Goal: Task Accomplishment & Management: Manage account settings

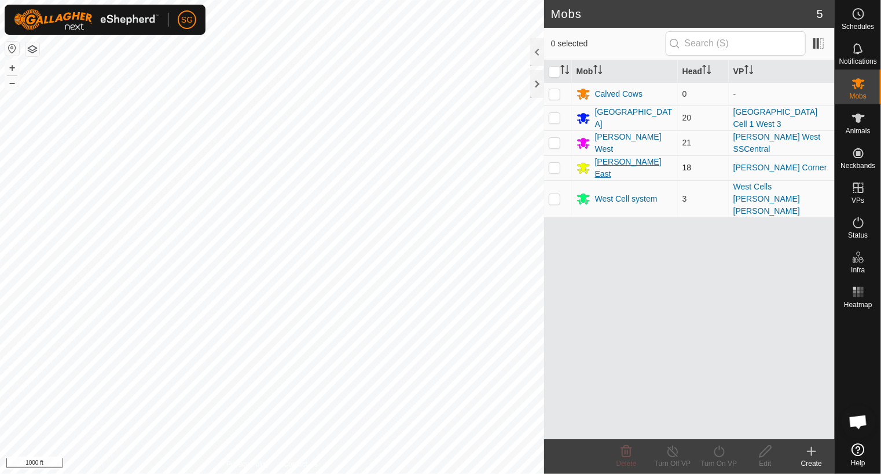
click at [607, 163] on div "[PERSON_NAME] East" at bounding box center [634, 168] width 78 height 24
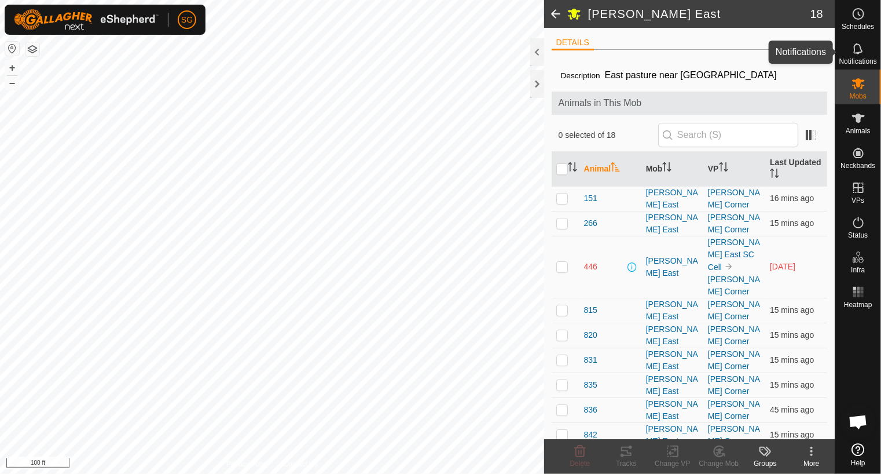
click at [858, 52] on icon at bounding box center [857, 48] width 9 height 11
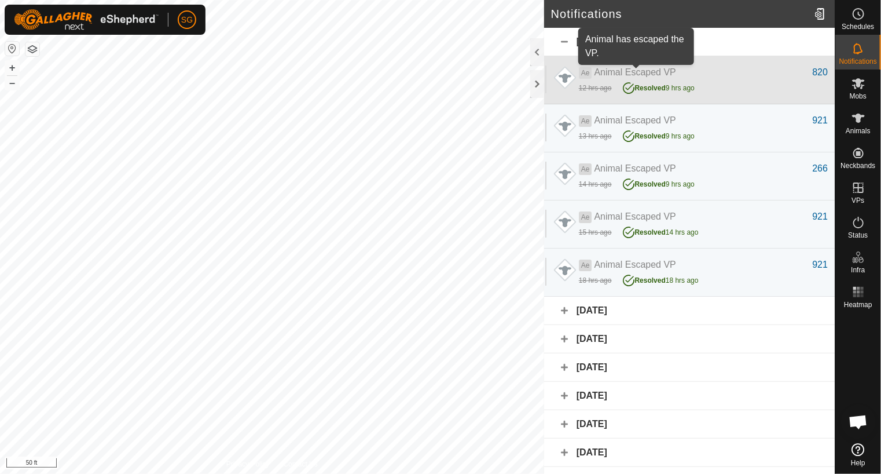
click at [603, 75] on span "Animal Escaped VP" at bounding box center [635, 72] width 82 height 10
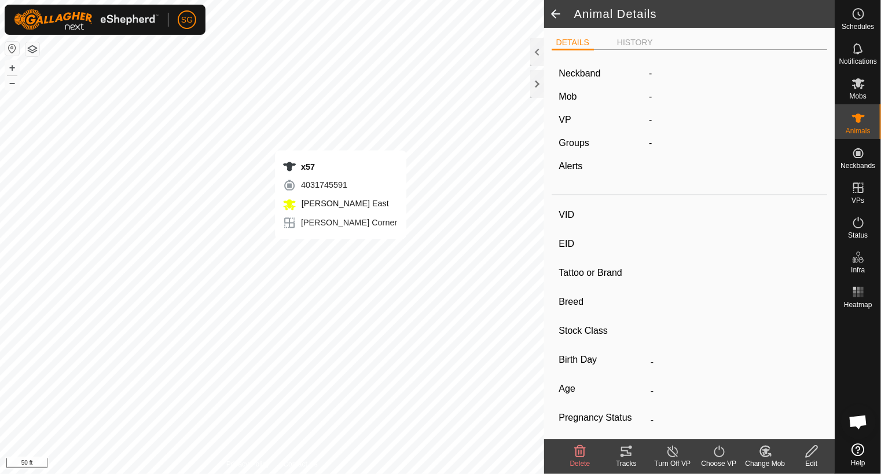
type input "x57"
type input "-"
type input "x57"
type input "Angus"
type input "Cow"
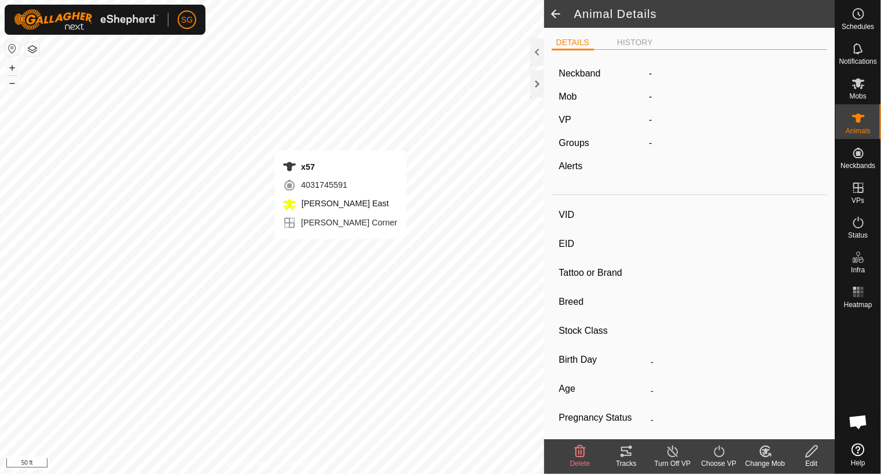
type input "Pregnant"
type input "0 kg"
type input "-"
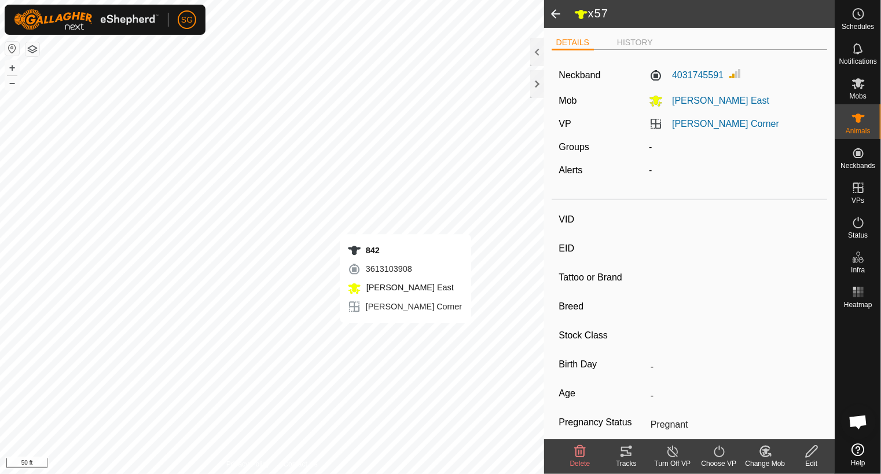
type input "815"
type input "-"
type input "815"
type input "Angus"
type input "Cow"
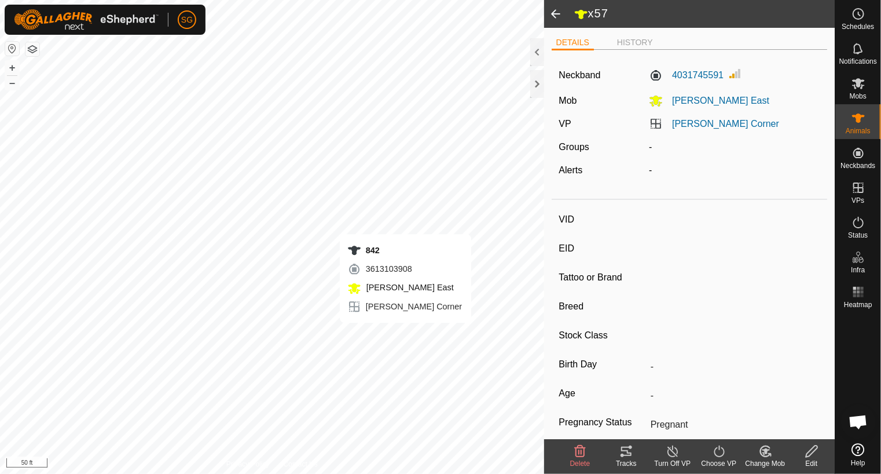
type input "0 kg"
type input "-"
type input "842"
type input "-"
type input "842"
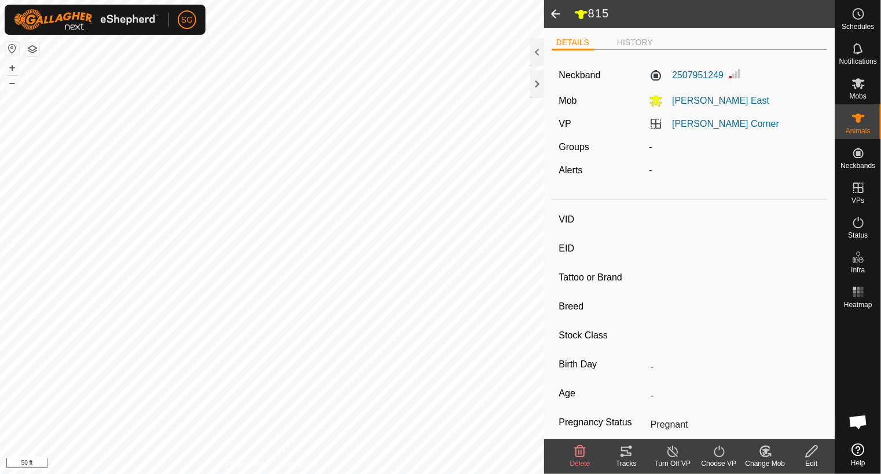
type input "Angus"
type input "Cow"
type input "0 kg"
type input "-"
type input "946"
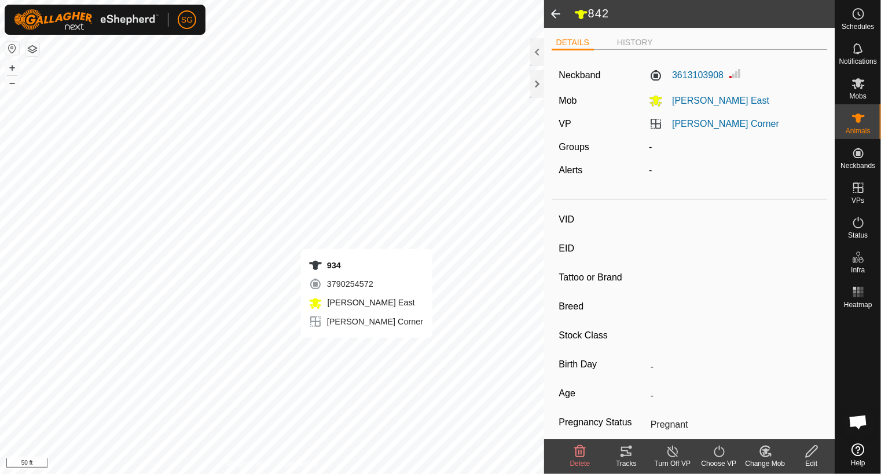
type input "-"
type input "946"
type input "Angus"
type input "Cow"
type input "0 kg"
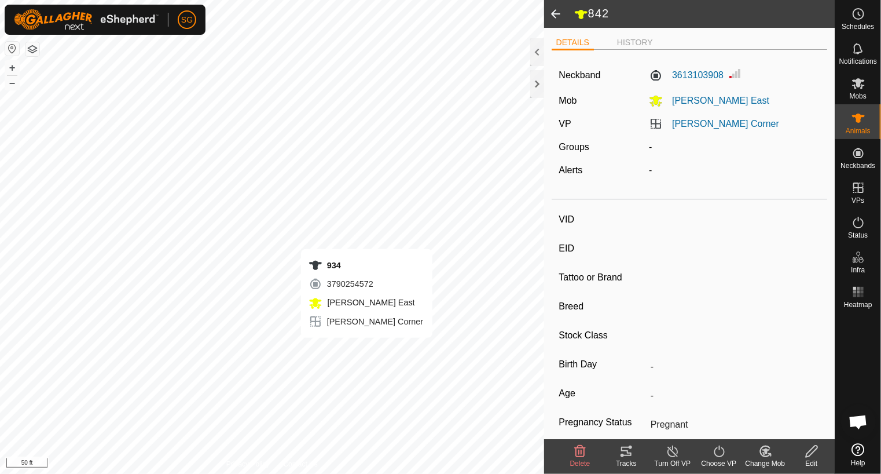
type input "-"
type input "934"
type input "-"
type input "934"
type input "Angus"
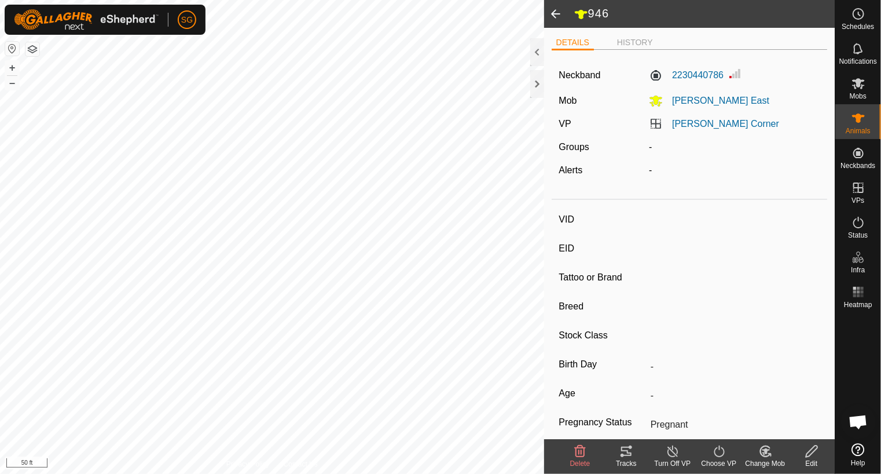
type input "Cow"
type input "0 kg"
type input "-"
type input "938"
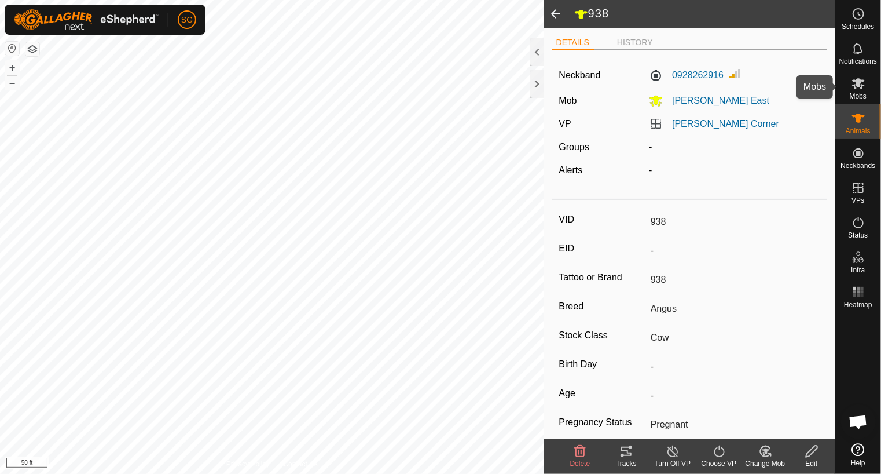
click at [852, 75] on es-mob-svg-icon at bounding box center [858, 83] width 21 height 19
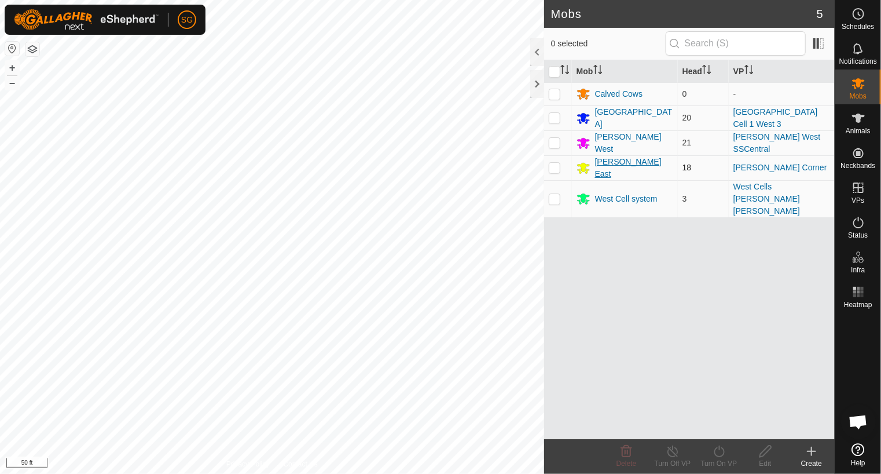
click at [614, 167] on div "[PERSON_NAME] East" at bounding box center [634, 168] width 78 height 24
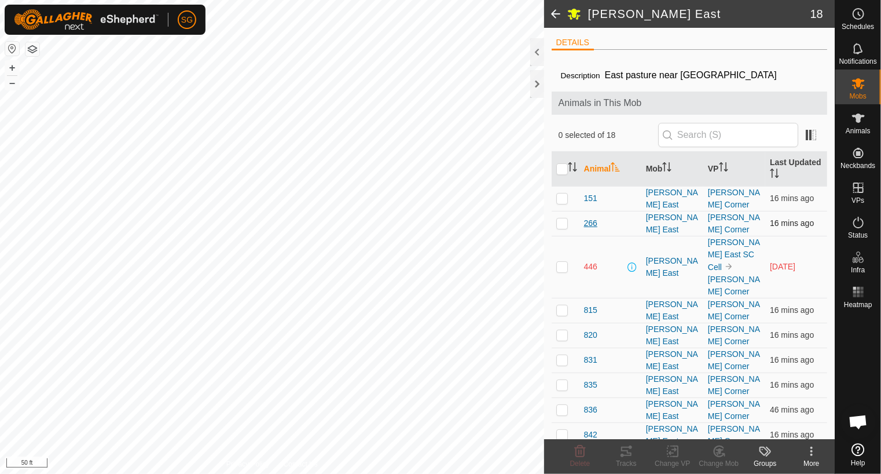
click at [596, 225] on span "266" at bounding box center [590, 223] width 13 height 12
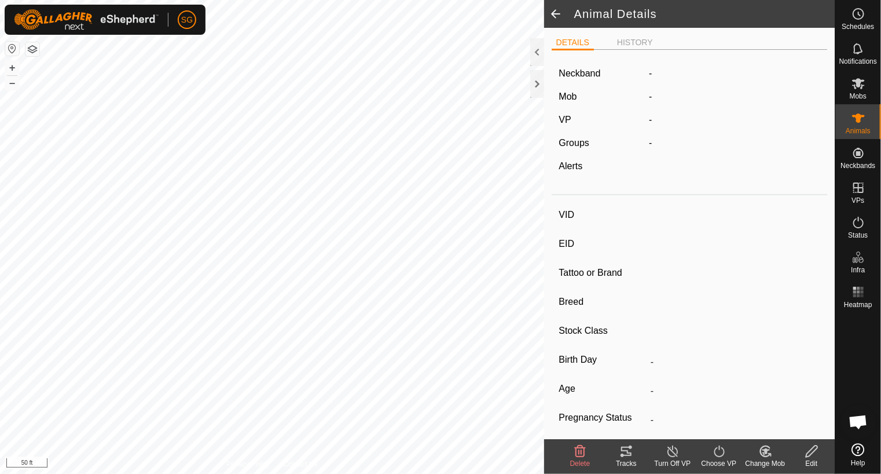
type input "266"
type input "-"
type input "266"
type input "Angus"
type input "Cow"
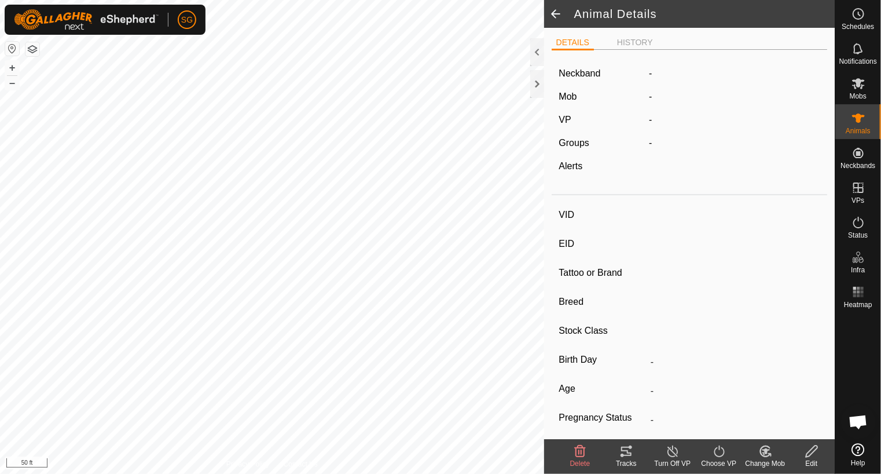
type input "Pregnant"
type input "0 kg"
type input "-"
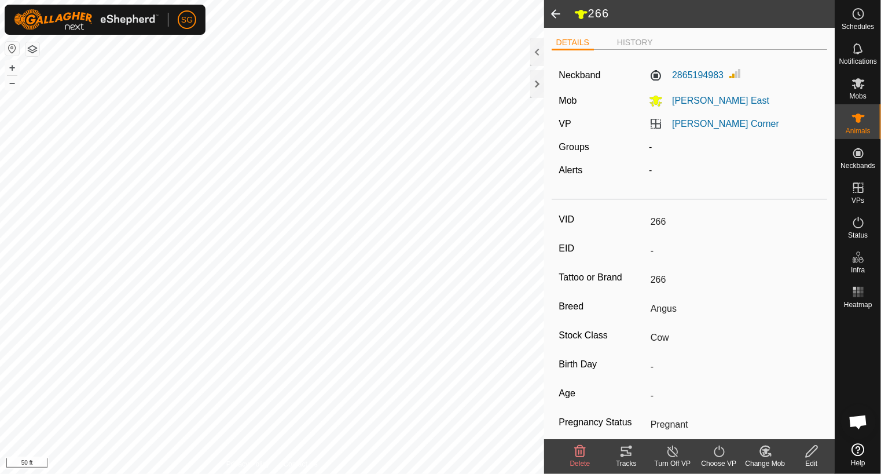
click at [627, 460] on div "Tracks" at bounding box center [626, 463] width 46 height 10
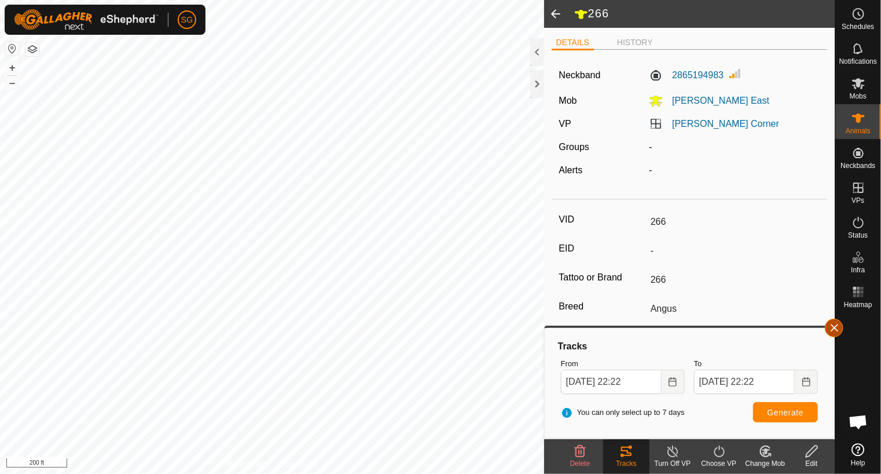
click at [841, 329] on button "button" at bounding box center [834, 327] width 19 height 19
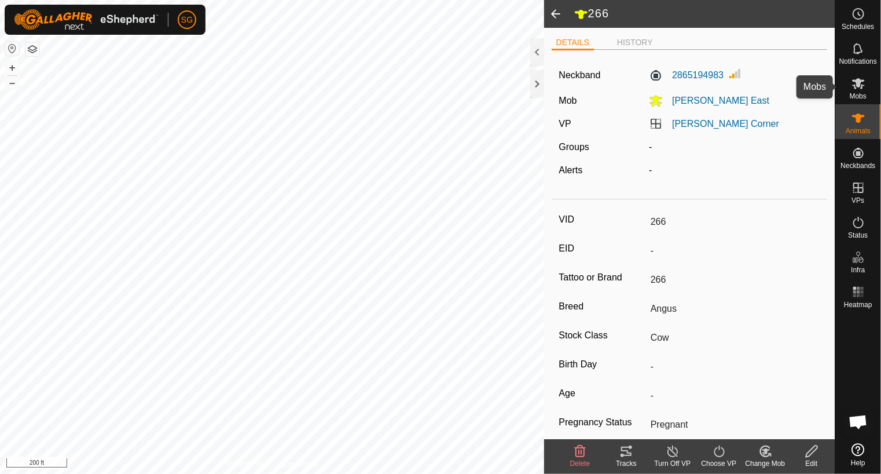
click at [862, 84] on icon at bounding box center [859, 83] width 14 height 14
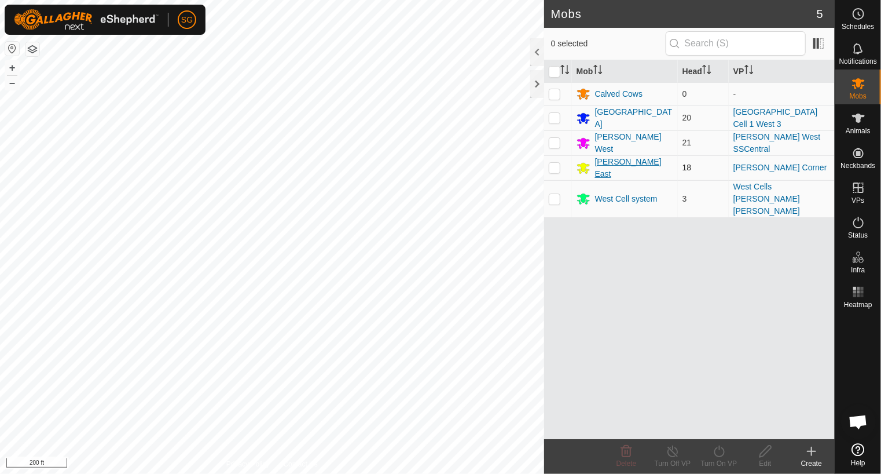
click at [607, 161] on div "[PERSON_NAME] East" at bounding box center [634, 168] width 78 height 24
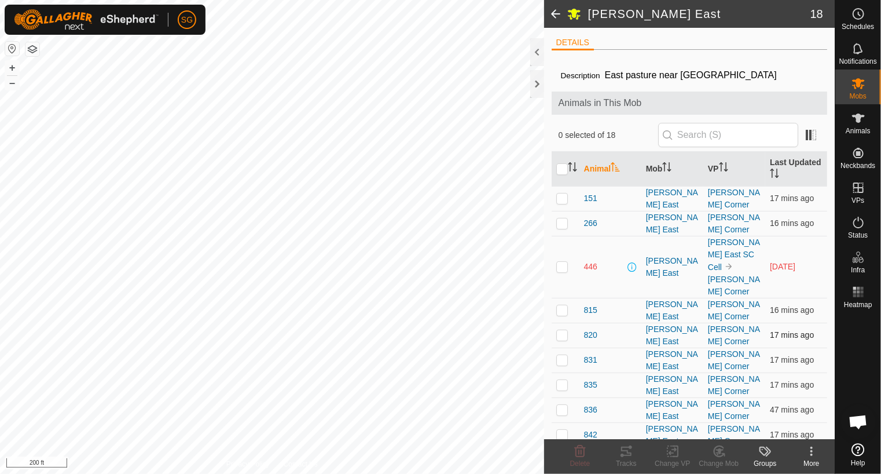
click at [557, 330] on p-checkbox at bounding box center [562, 334] width 12 height 9
checkbox input "true"
click at [590, 329] on span "820" at bounding box center [590, 335] width 13 height 12
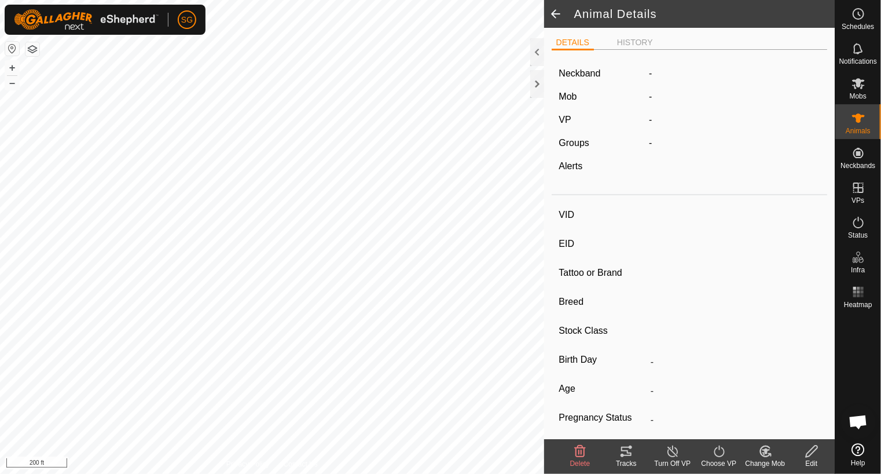
type input "820"
type input "-"
type input "820"
type input "Angus"
type input "Cow"
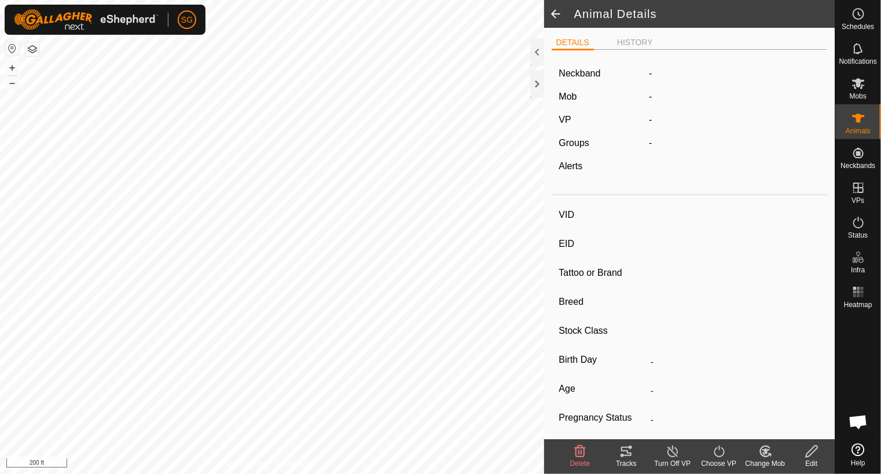
type input "0 kg"
type input "-"
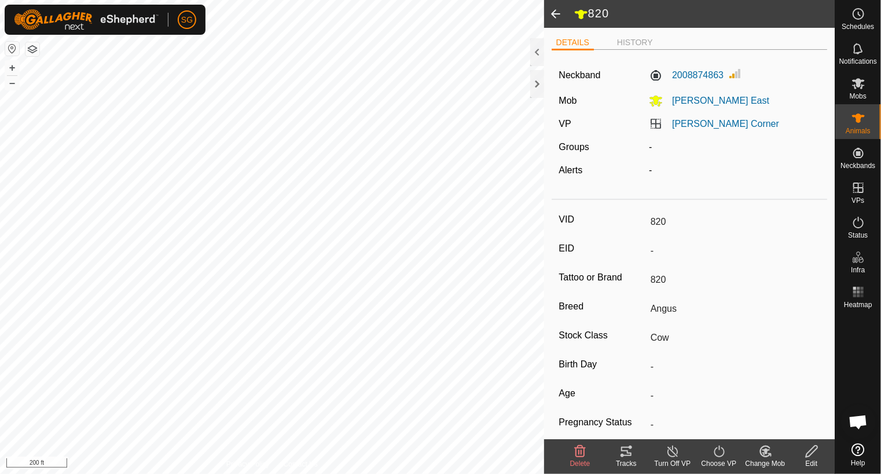
click at [626, 449] on icon at bounding box center [626, 451] width 14 height 14
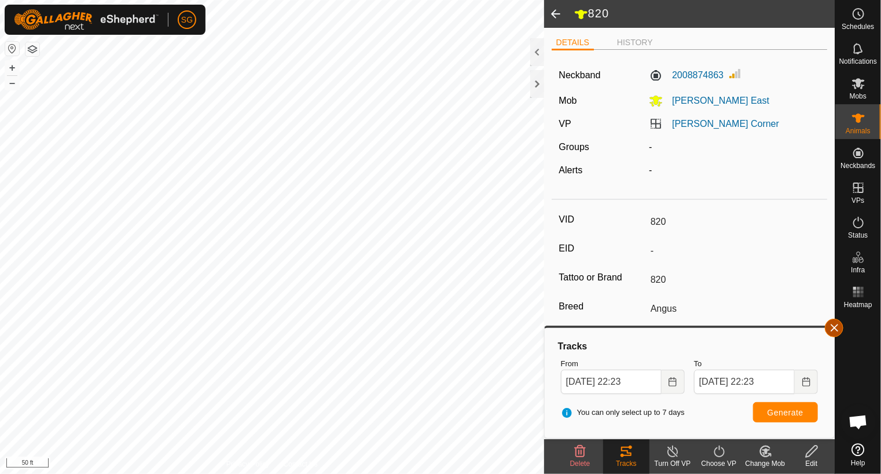
click at [841, 325] on button "button" at bounding box center [834, 327] width 19 height 19
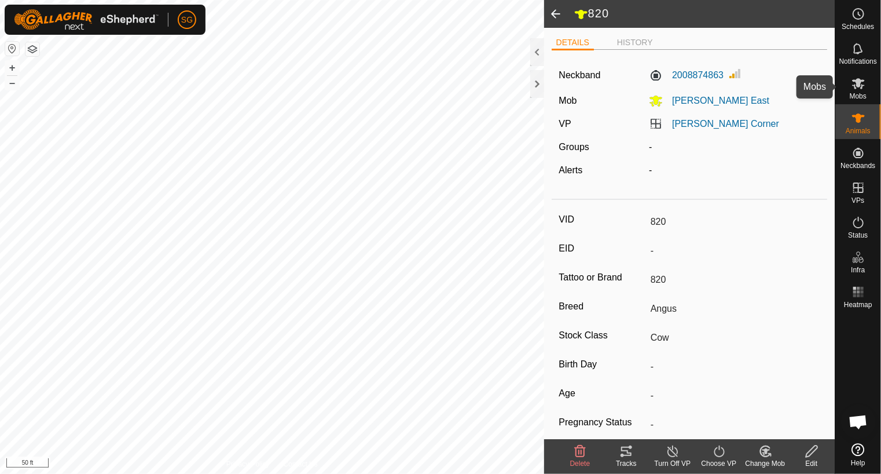
click at [857, 87] on icon at bounding box center [859, 83] width 14 height 14
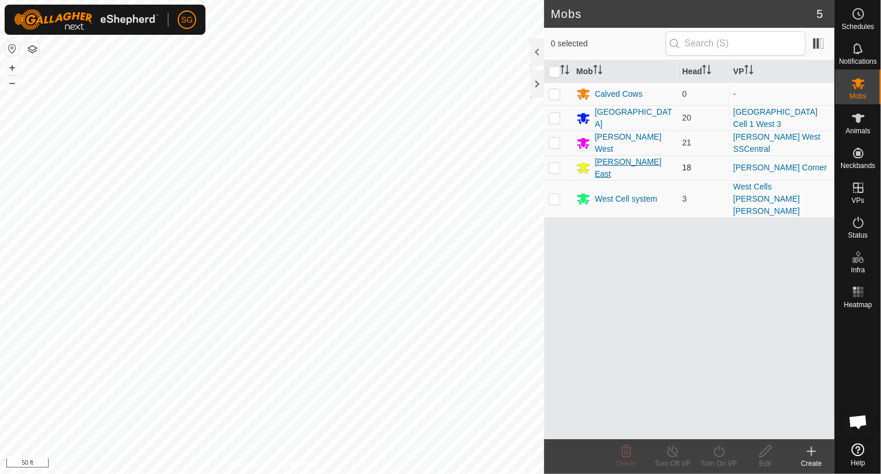
click at [603, 162] on div "[PERSON_NAME] East" at bounding box center [634, 168] width 78 height 24
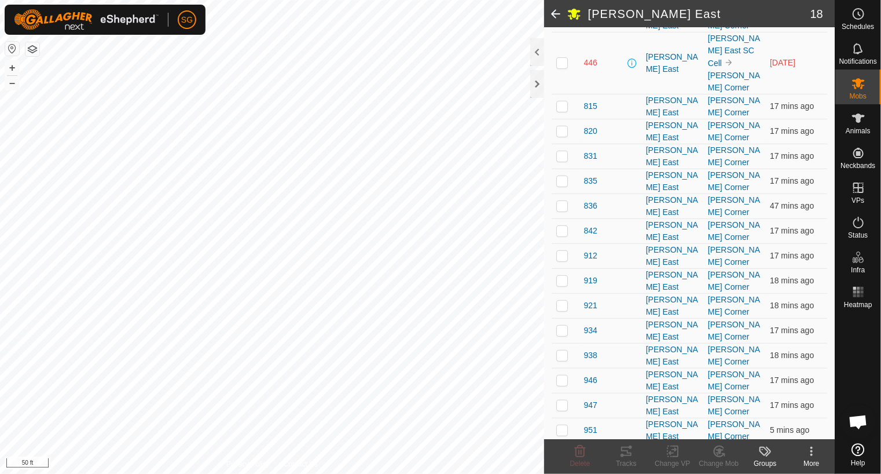
scroll to position [217, 0]
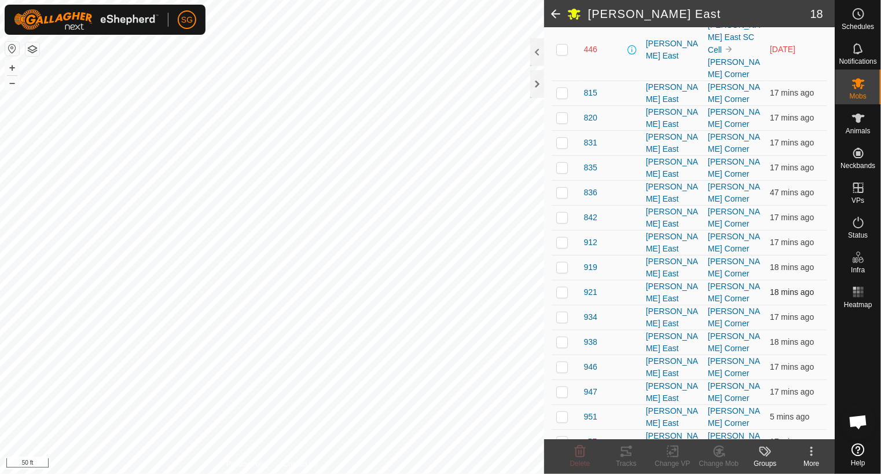
click at [559, 287] on p-checkbox at bounding box center [562, 291] width 12 height 9
checkbox input "true"
click at [630, 447] on icon at bounding box center [630, 446] width 3 height 3
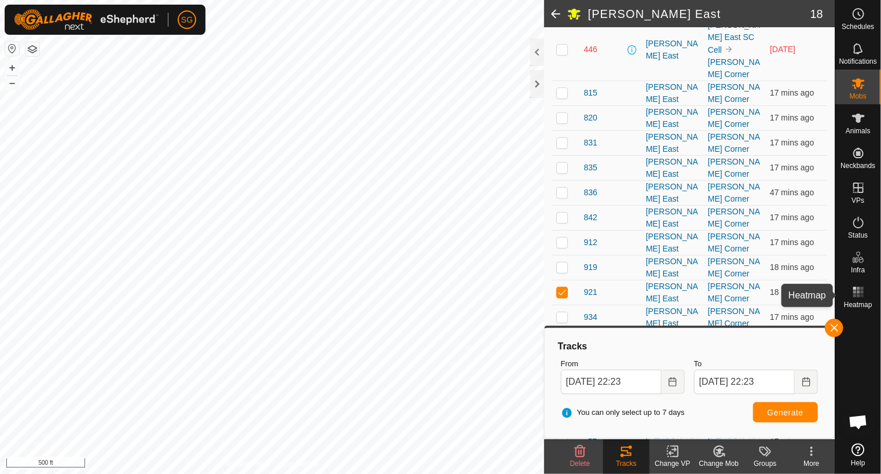
click at [864, 288] on icon at bounding box center [859, 292] width 14 height 14
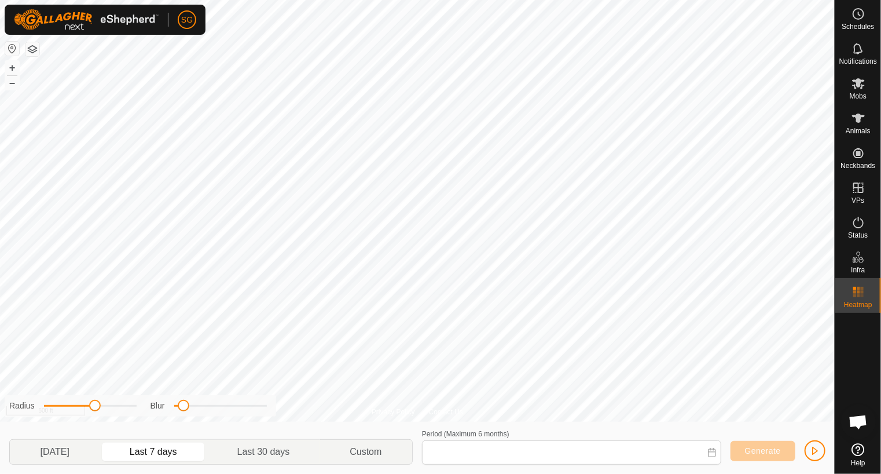
type input "22 Aug, 2025 - 28 Aug, 2025"
click at [858, 223] on icon at bounding box center [859, 222] width 14 height 14
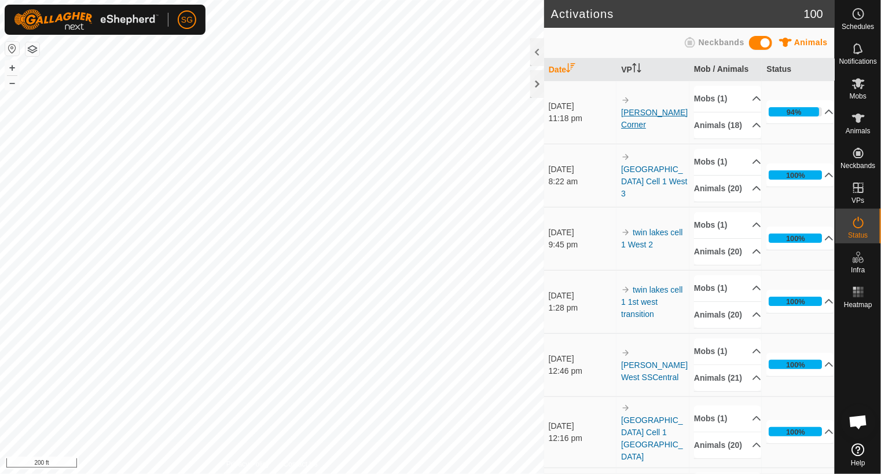
click at [636, 112] on link "[PERSON_NAME] Corner" at bounding box center [654, 118] width 67 height 21
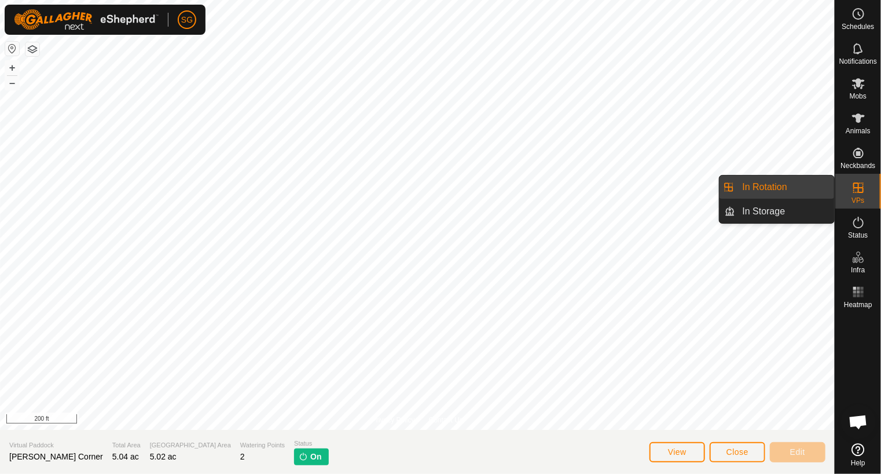
click at [853, 185] on icon at bounding box center [858, 187] width 10 height 10
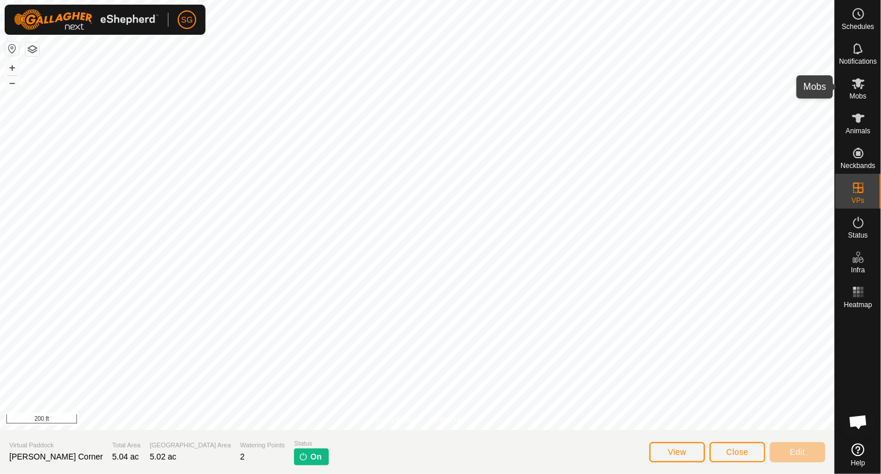
click at [857, 94] on span "Mobs" at bounding box center [858, 96] width 17 height 7
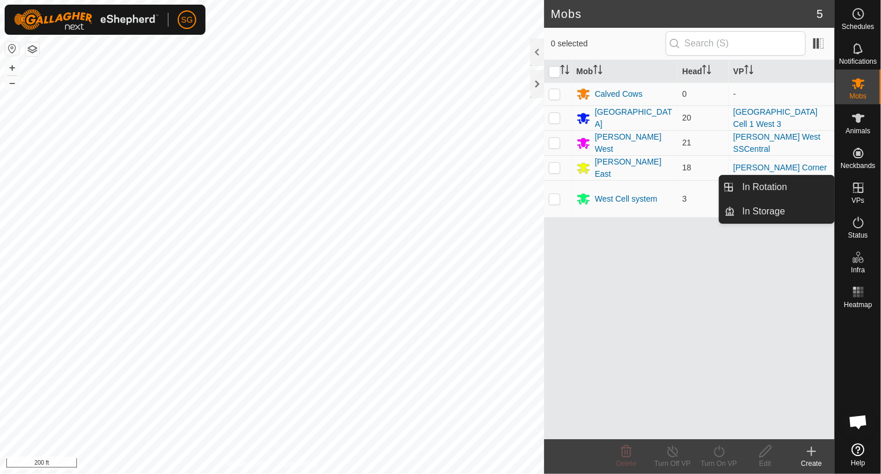
click at [856, 181] on icon at bounding box center [859, 188] width 14 height 14
click at [854, 193] on icon at bounding box center [859, 188] width 14 height 14
click at [775, 183] on link "In Rotation" at bounding box center [785, 186] width 99 height 23
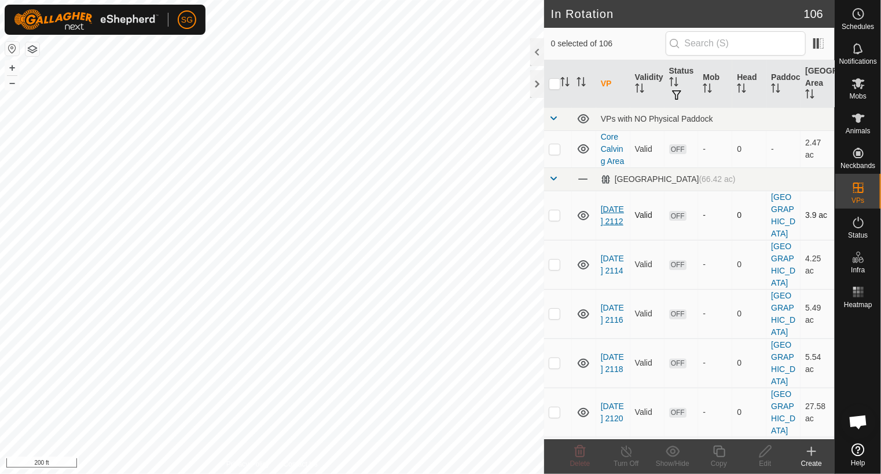
checkbox input "true"
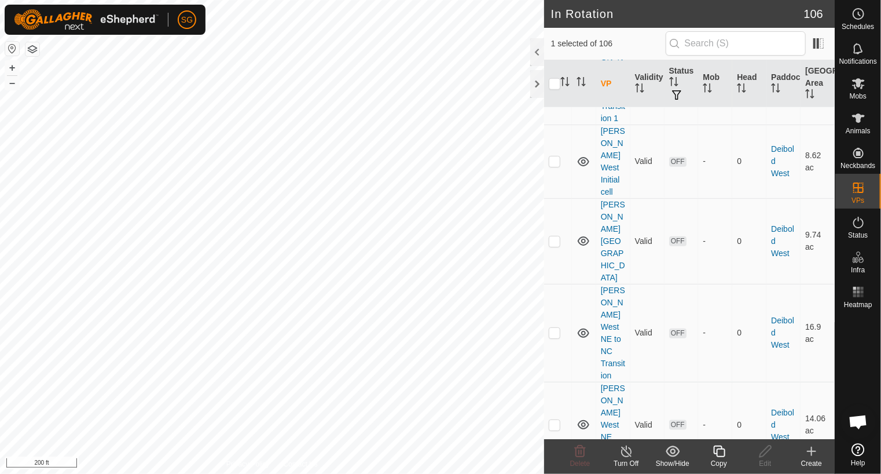
scroll to position [2547, 0]
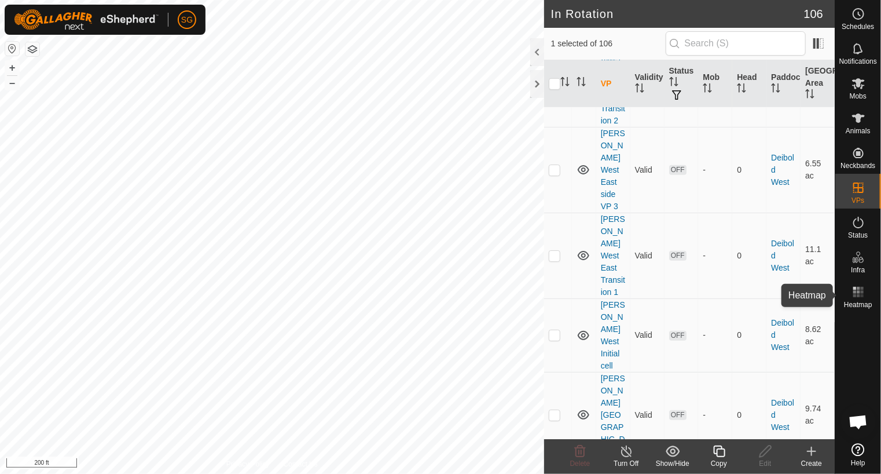
click at [856, 291] on rect at bounding box center [854, 291] width 3 height 3
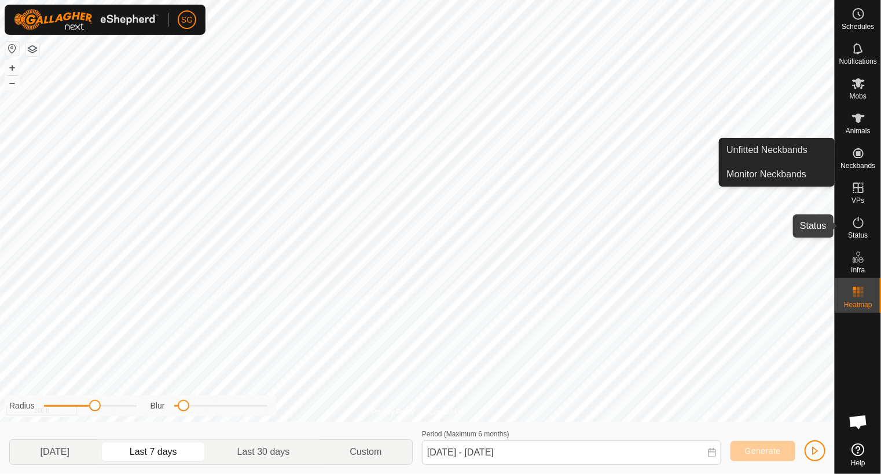
click at [856, 225] on icon at bounding box center [859, 222] width 14 height 14
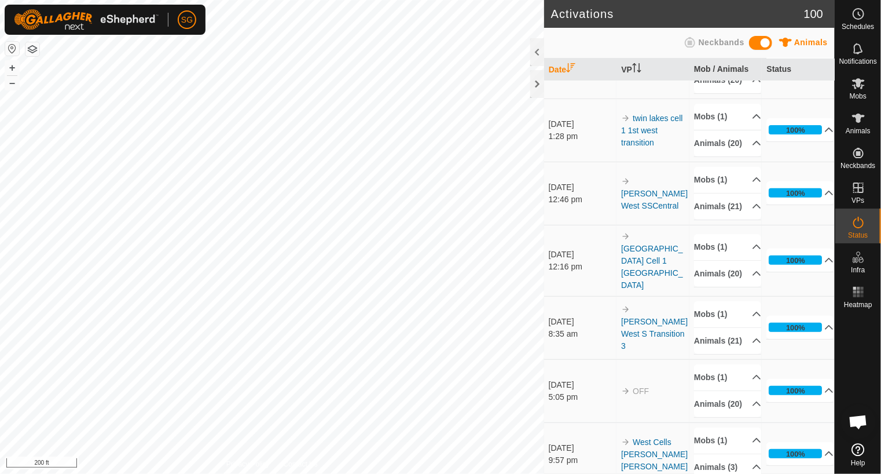
scroll to position [174, 0]
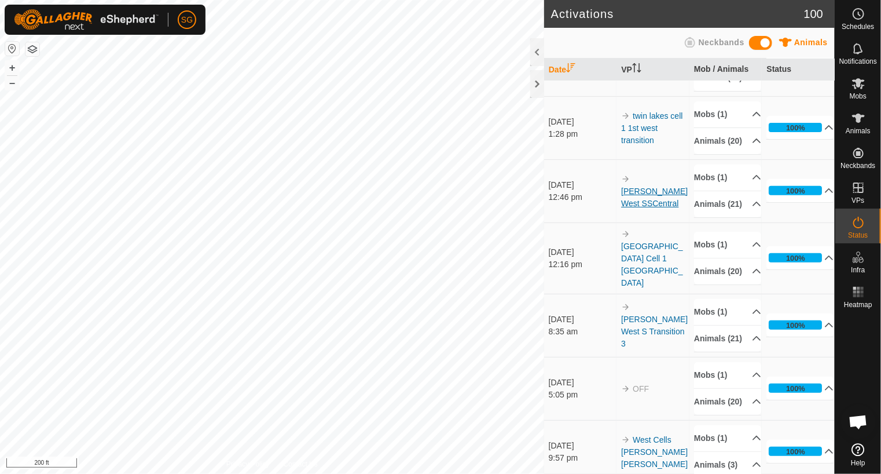
click at [654, 208] on link "[PERSON_NAME] West SSCentral" at bounding box center [654, 196] width 67 height 21
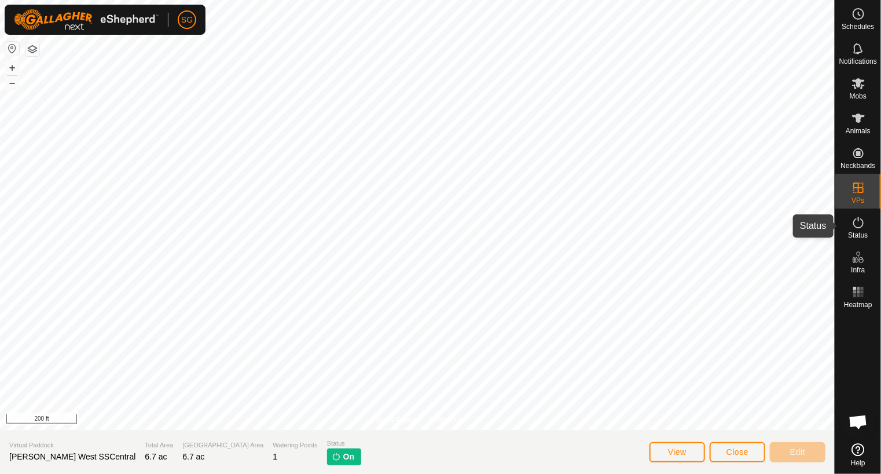
click at [858, 226] on icon at bounding box center [859, 222] width 14 height 14
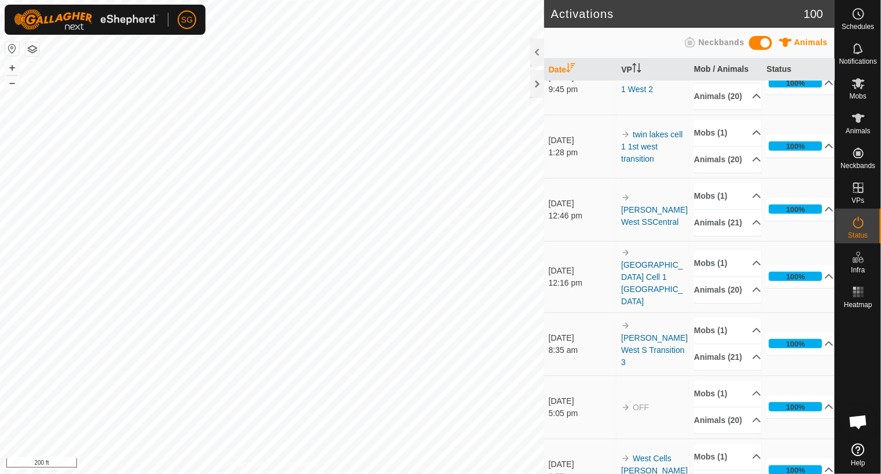
scroll to position [174, 0]
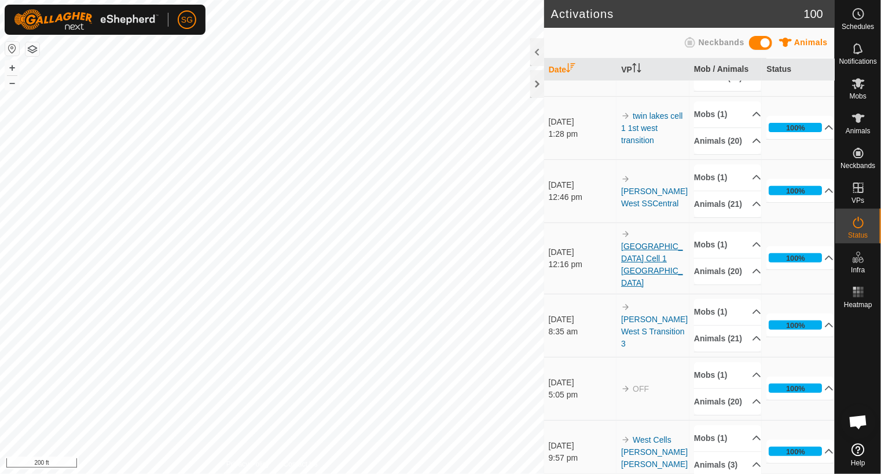
click at [636, 310] on div "Activations 100 Animals Neckbands Date VP Mob / Animals Status 25 Aug 2025 11:1…" at bounding box center [417, 237] width 835 height 474
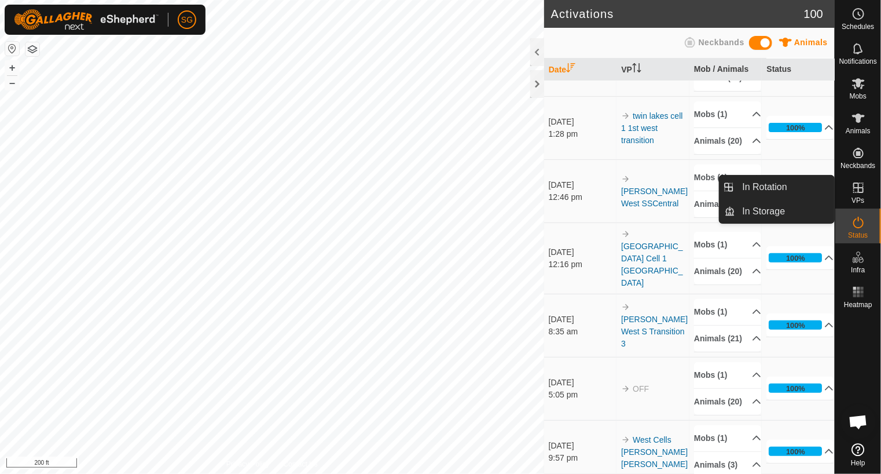
click at [859, 182] on icon at bounding box center [859, 188] width 14 height 14
click at [755, 180] on link "In Rotation" at bounding box center [785, 186] width 99 height 23
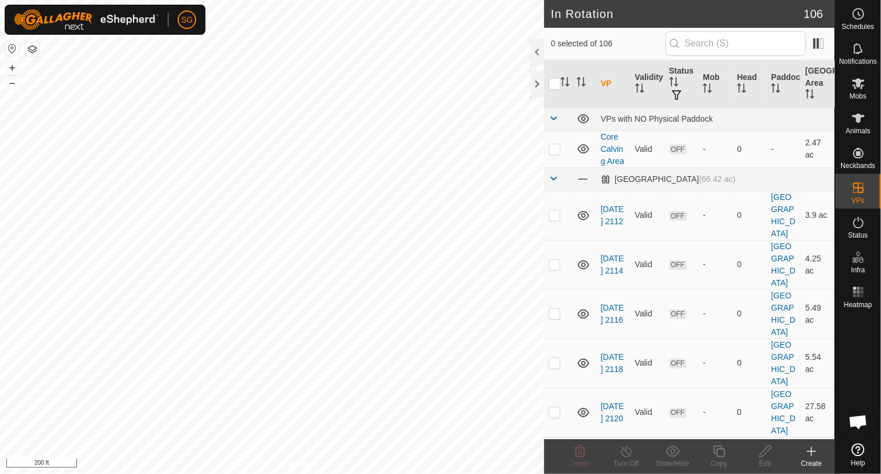
click at [803, 443] on div "Create" at bounding box center [811, 456] width 46 height 35
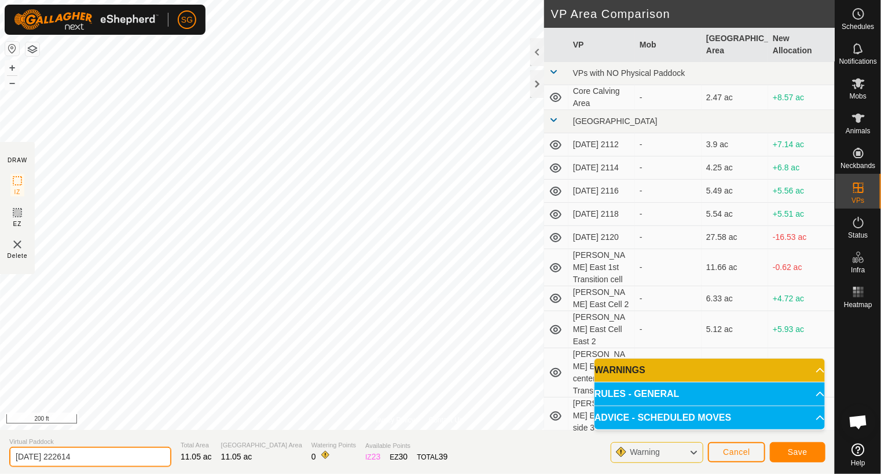
click at [148, 457] on input "2025-08-29 222614" at bounding box center [90, 456] width 162 height 20
type input "2"
type input "[PERSON_NAME] west SW transition"
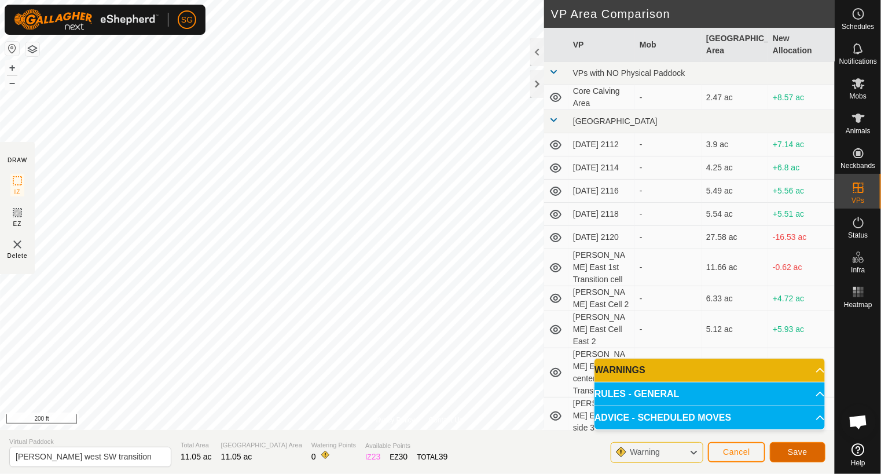
click at [814, 456] on button "Save" at bounding box center [798, 452] width 56 height 20
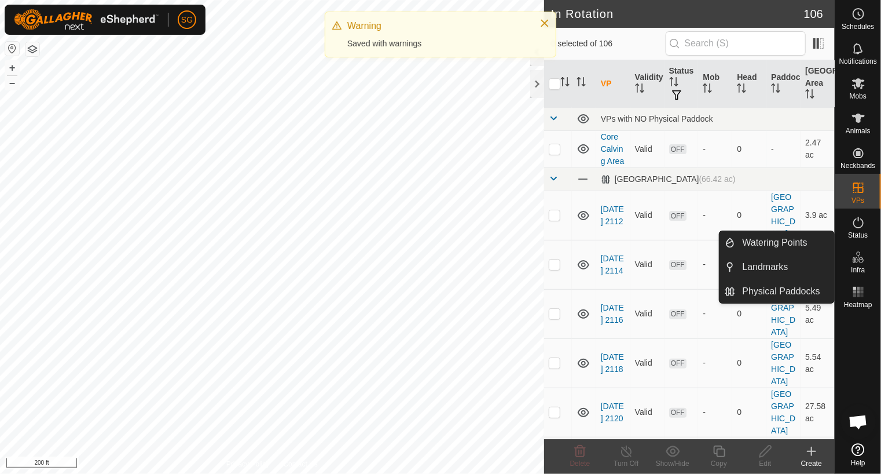
click at [860, 261] on icon at bounding box center [859, 257] width 14 height 14
click at [766, 245] on span "Watering Points" at bounding box center [775, 243] width 65 height 14
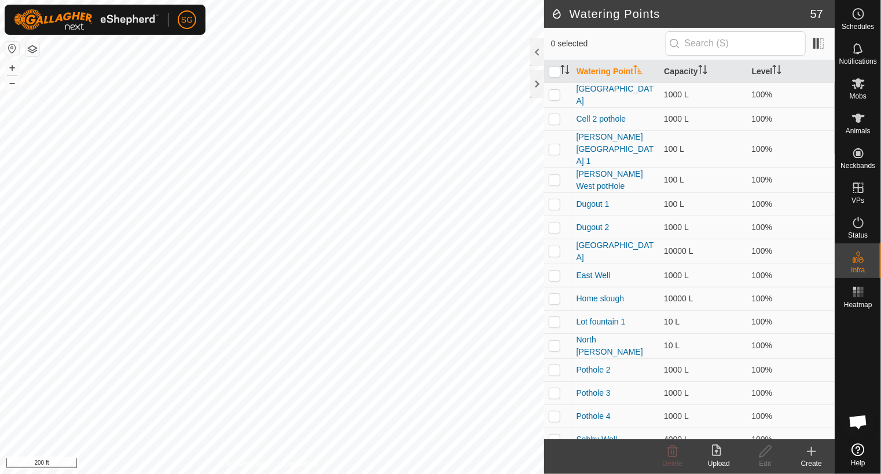
click at [812, 447] on icon at bounding box center [812, 451] width 0 height 8
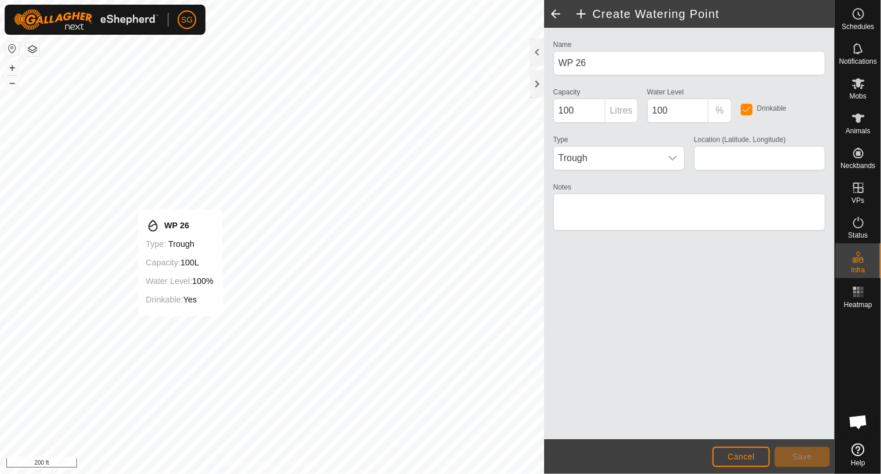
type input "48.632751, -100.224113"
click at [804, 454] on span "Save" at bounding box center [802, 456] width 20 height 9
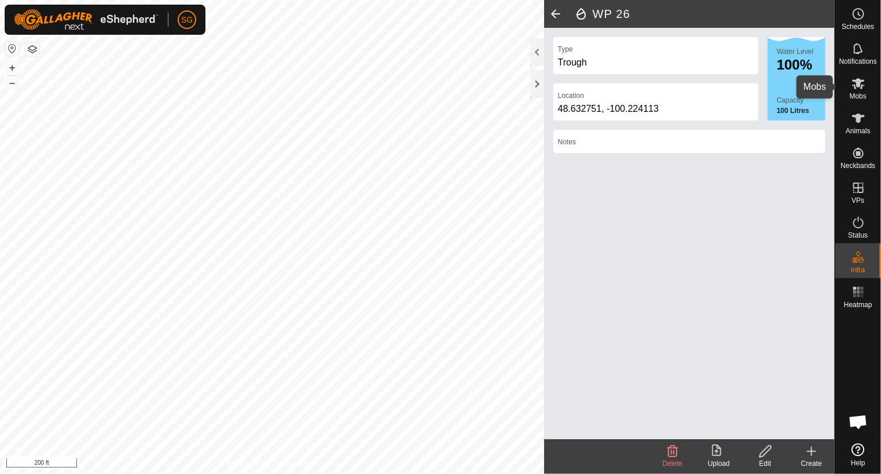
click at [863, 85] on icon at bounding box center [858, 83] width 13 height 11
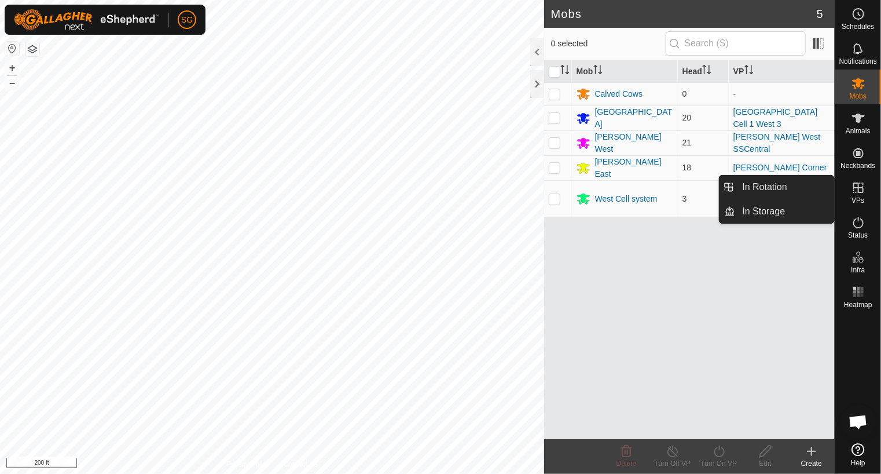
click at [852, 189] on icon at bounding box center [859, 188] width 14 height 14
click at [854, 188] on icon at bounding box center [858, 187] width 10 height 10
click at [806, 190] on link "In Rotation" at bounding box center [785, 186] width 99 height 23
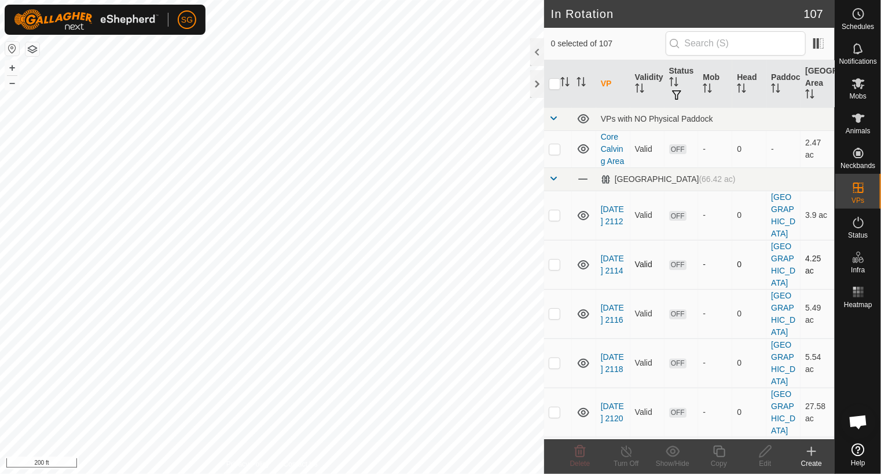
checkbox input "true"
click at [770, 452] on icon at bounding box center [765, 451] width 14 height 14
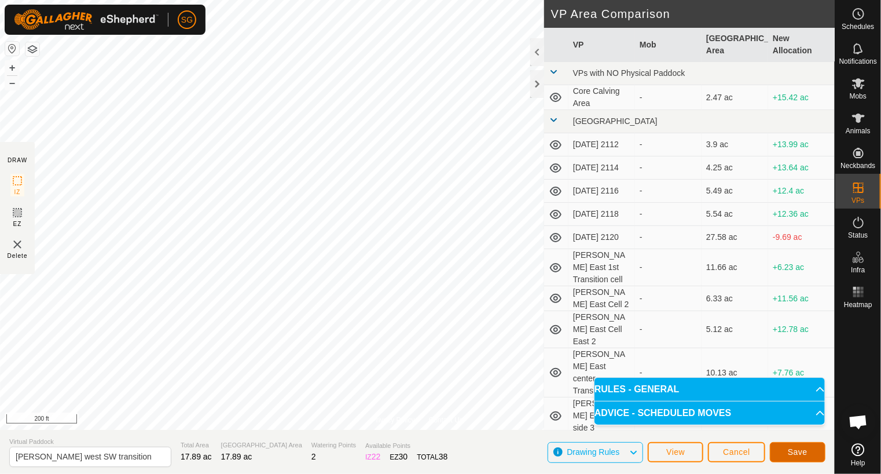
click at [799, 452] on span "Save" at bounding box center [798, 451] width 20 height 9
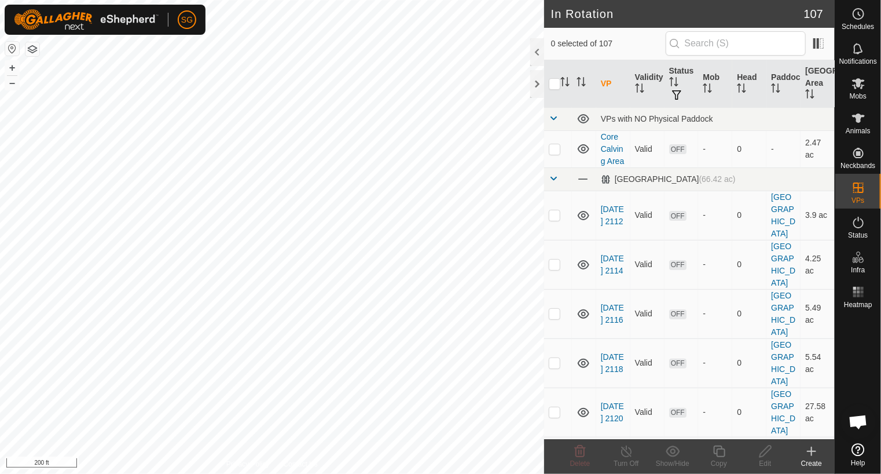
click at [585, 258] on div "In Rotation 107 0 selected of 107 VP Validity Status Mob Head Paddock Grazing A…" at bounding box center [417, 237] width 835 height 474
click at [862, 86] on icon at bounding box center [859, 83] width 14 height 14
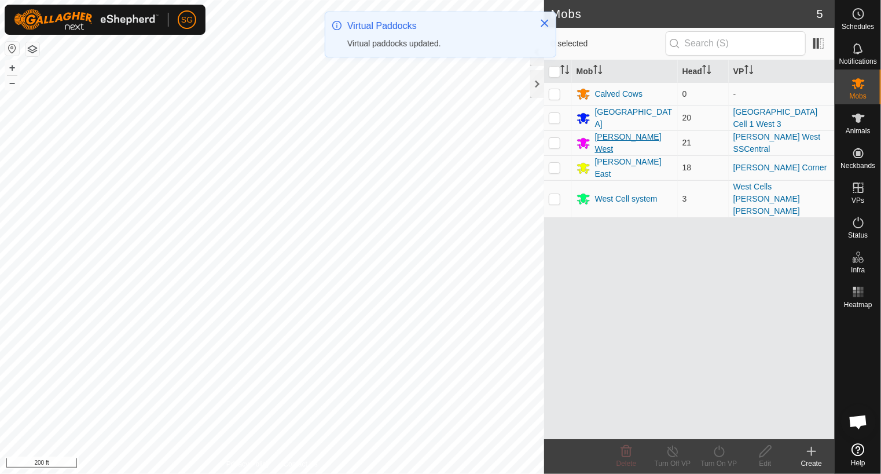
click at [619, 139] on div "[PERSON_NAME] West" at bounding box center [634, 143] width 78 height 24
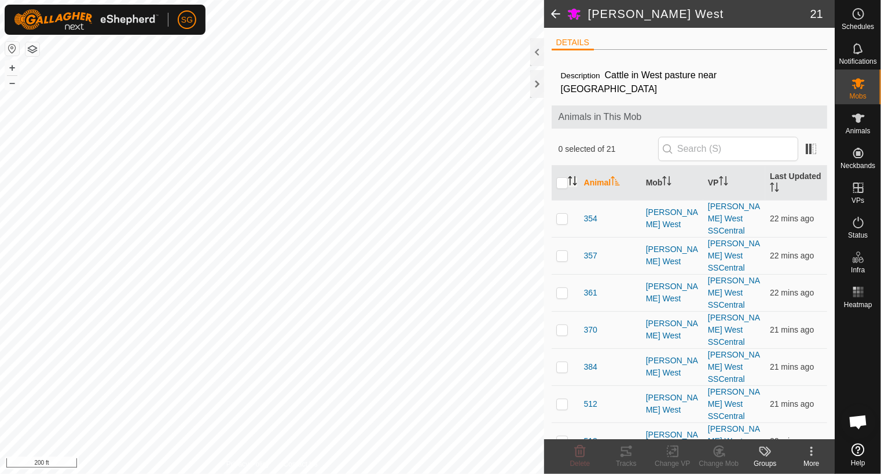
click at [568, 176] on icon "Activate to sort" at bounding box center [572, 180] width 9 height 9
click at [564, 177] on input "checkbox" at bounding box center [562, 183] width 12 height 12
checkbox input "true"
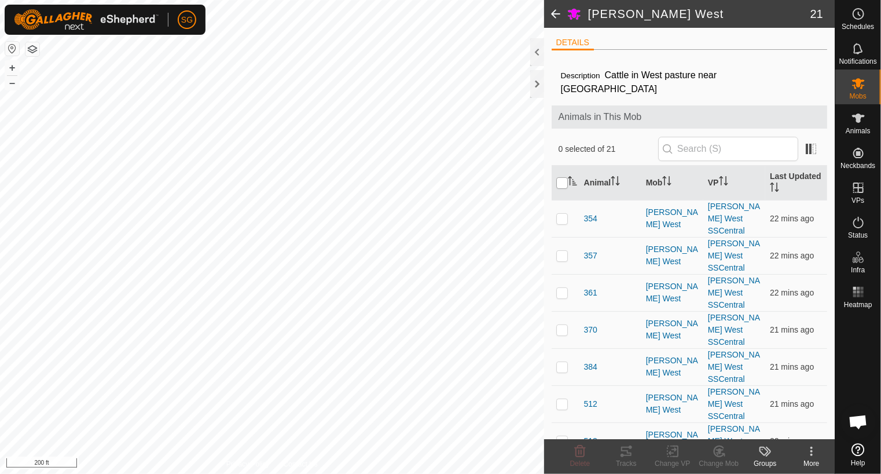
checkbox input "true"
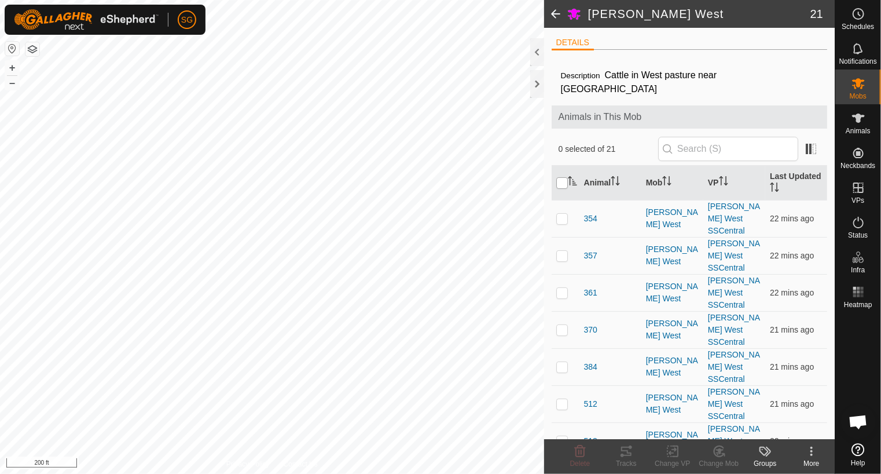
checkbox input "true"
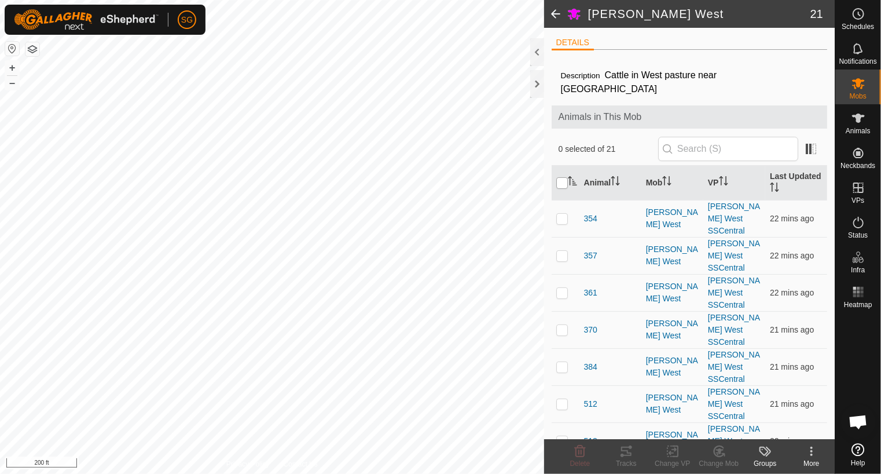
checkbox input "true"
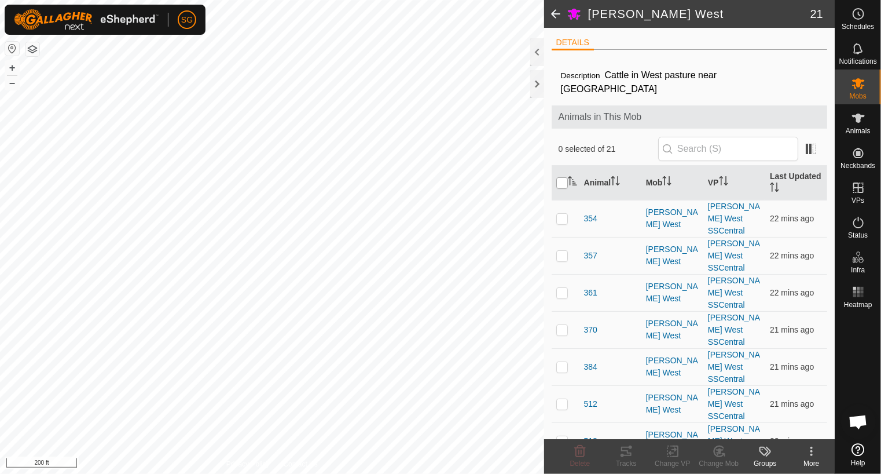
checkbox input "true"
click at [673, 453] on icon at bounding box center [673, 451] width 14 height 14
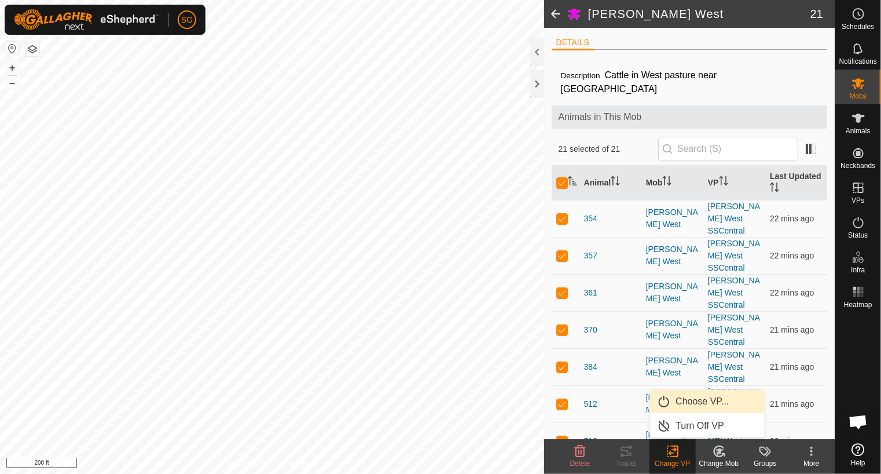
click at [680, 401] on link "Choose VP..." at bounding box center [707, 401] width 115 height 23
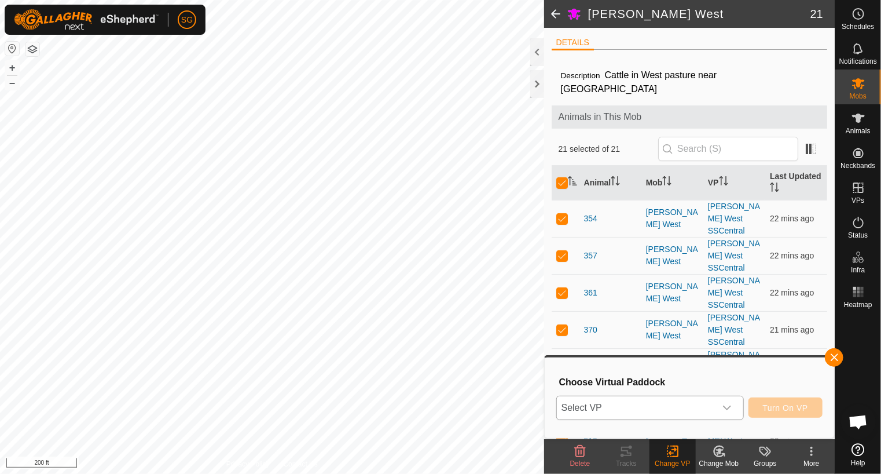
click at [652, 413] on span "Select VP" at bounding box center [636, 407] width 159 height 23
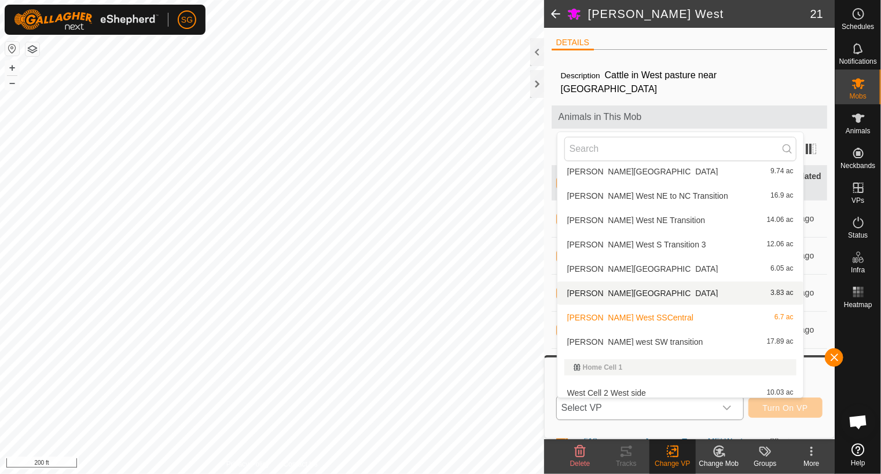
scroll to position [984, 0]
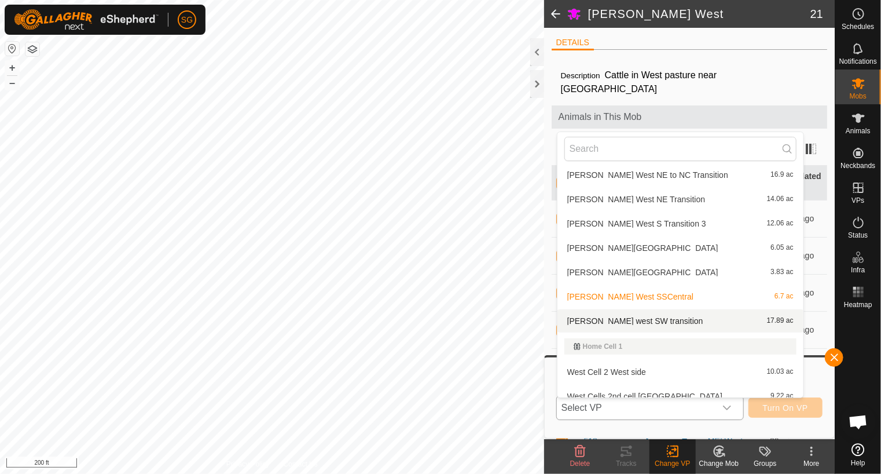
click at [650, 318] on li "Diebold west SW transition 17.89 ac" at bounding box center [680, 320] width 246 height 23
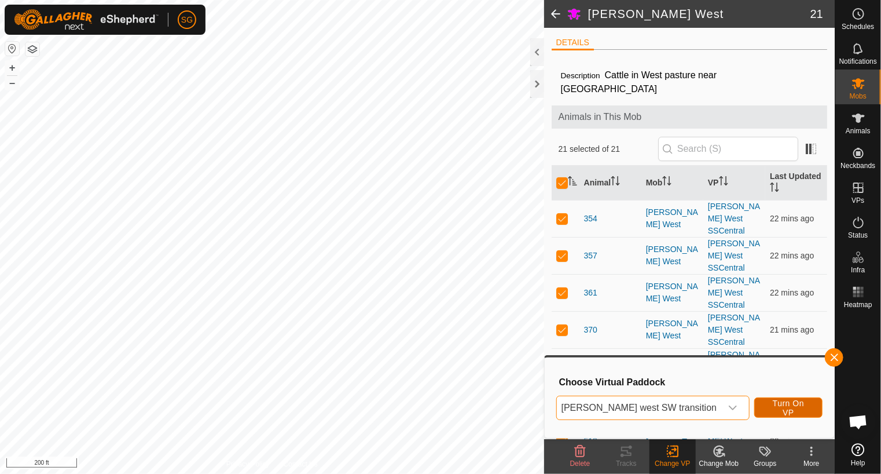
click at [771, 400] on button "Turn On VP" at bounding box center [788, 407] width 68 height 20
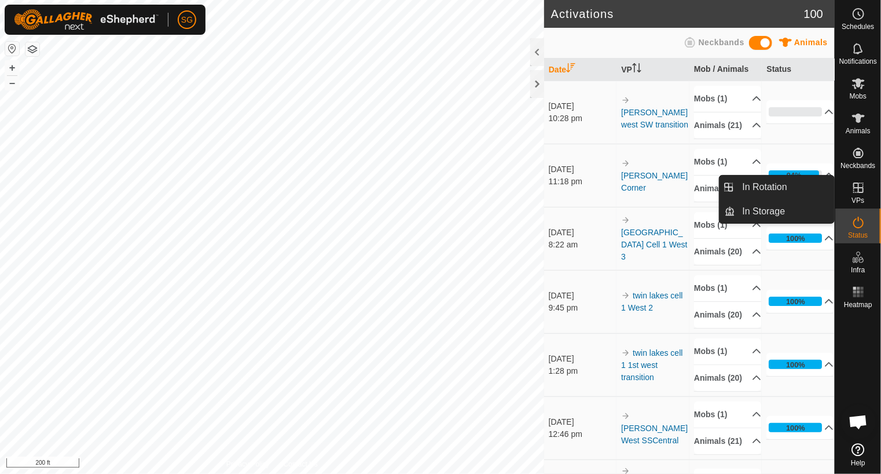
click at [857, 189] on icon at bounding box center [859, 188] width 14 height 14
click at [753, 183] on link "In Rotation" at bounding box center [785, 186] width 99 height 23
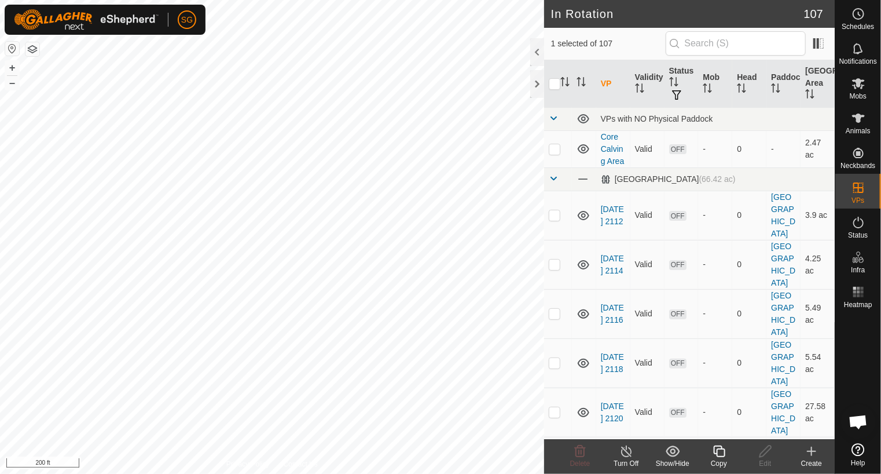
click at [817, 454] on icon at bounding box center [812, 451] width 14 height 14
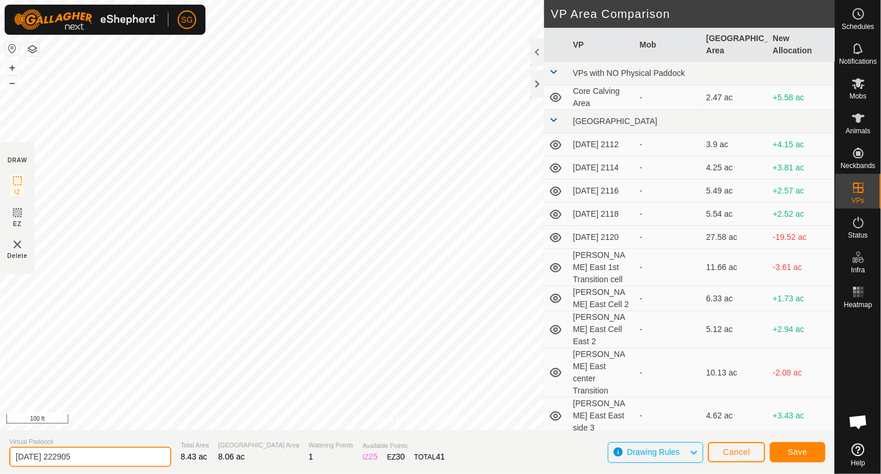
click at [151, 455] on input "2025-08-29 222905" at bounding box center [90, 456] width 162 height 20
type input "2"
type input "Diebold West SW Corner"
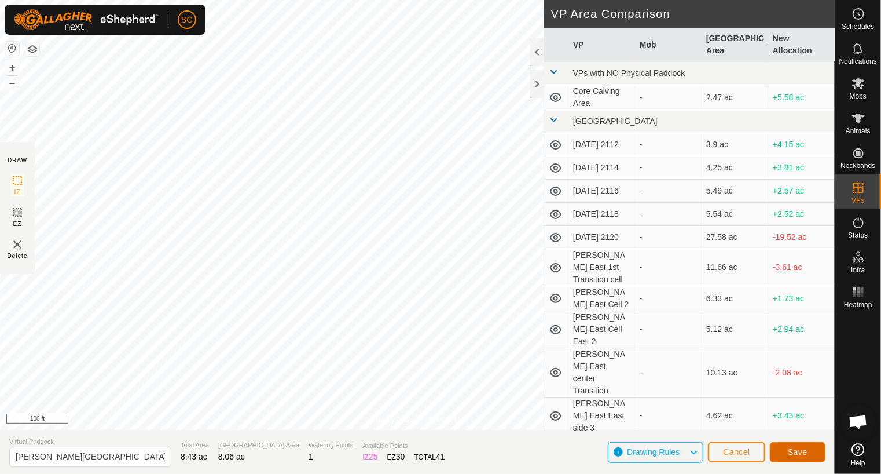
click at [796, 456] on span "Save" at bounding box center [798, 451] width 20 height 9
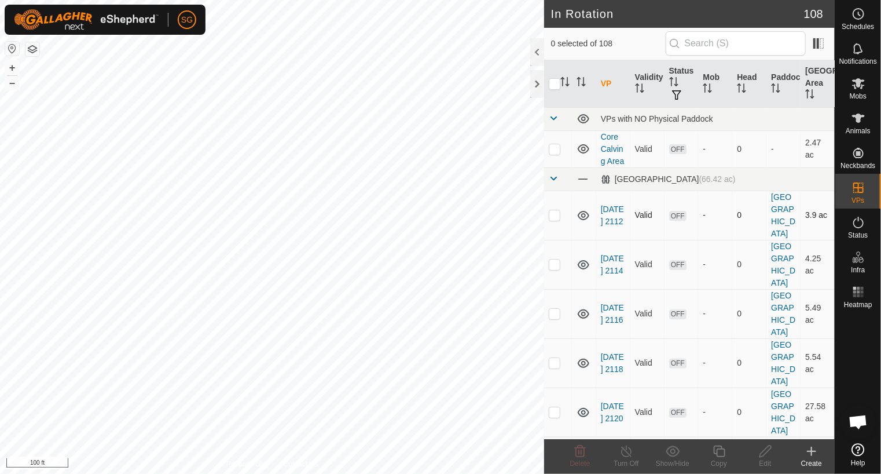
click at [549, 207] on div "In Rotation 108 0 selected of 108 VP Validity Status Mob Head Paddock Grazing A…" at bounding box center [417, 237] width 835 height 474
checkbox input "true"
checkbox input "false"
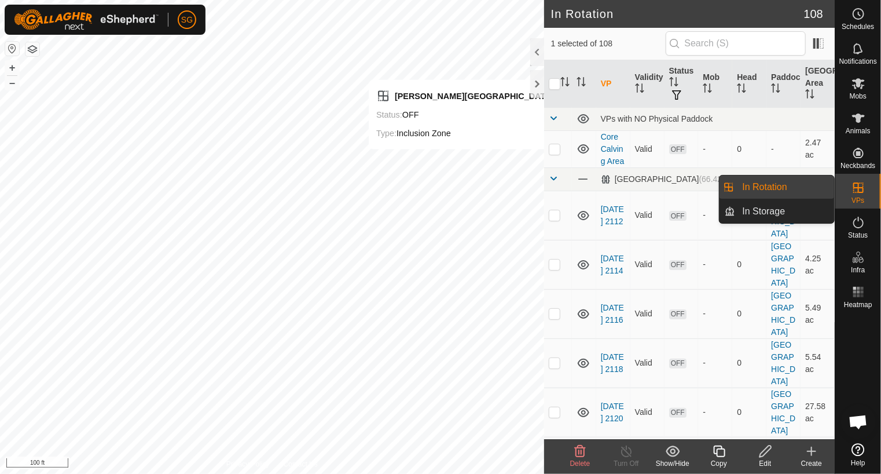
click at [854, 194] on icon at bounding box center [859, 188] width 14 height 14
click at [803, 193] on link "In Rotation" at bounding box center [785, 186] width 99 height 23
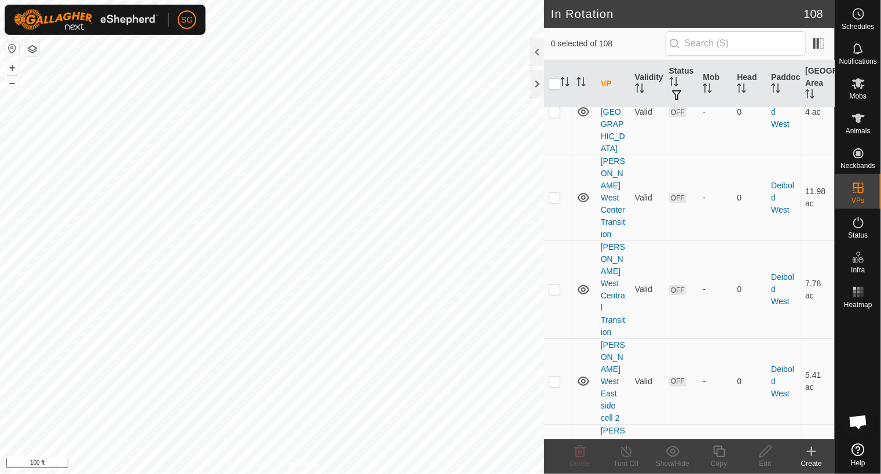
scroll to position [2258, 0]
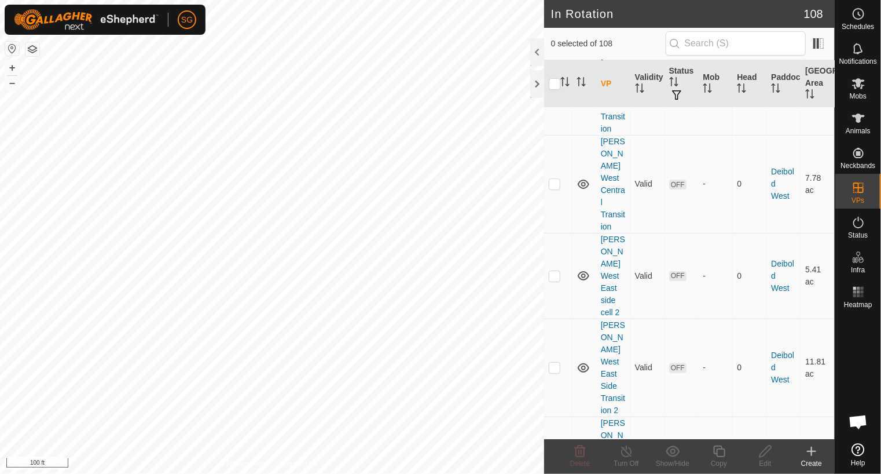
checkbox input "true"
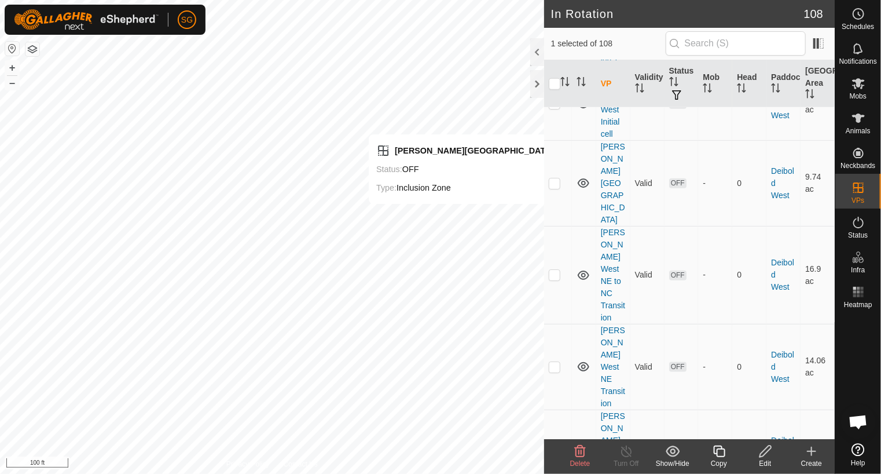
scroll to position [2489, 0]
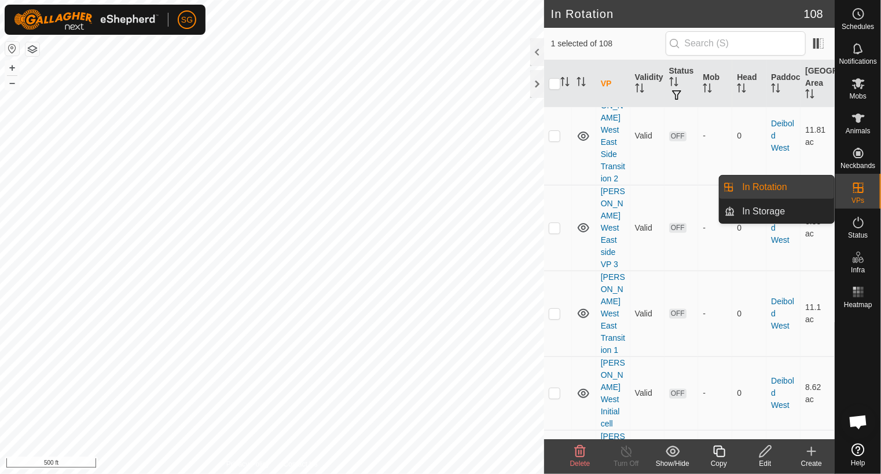
click at [791, 185] on link "In Rotation" at bounding box center [785, 186] width 99 height 23
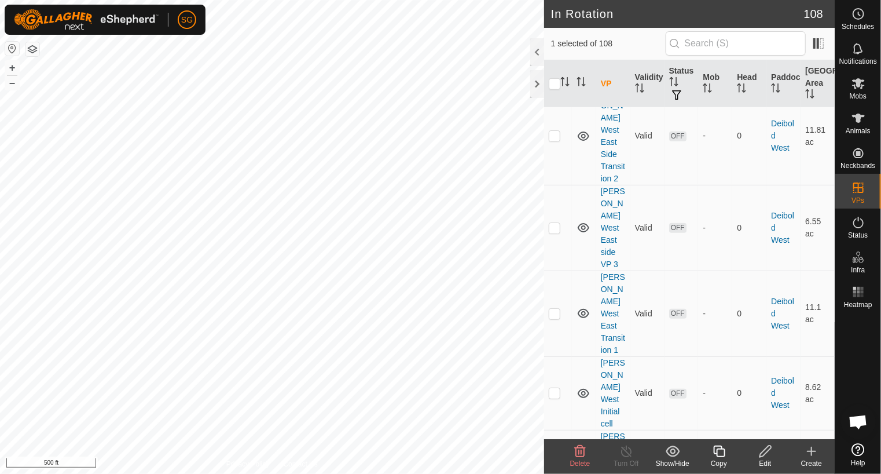
click at [811, 451] on icon at bounding box center [812, 451] width 8 height 0
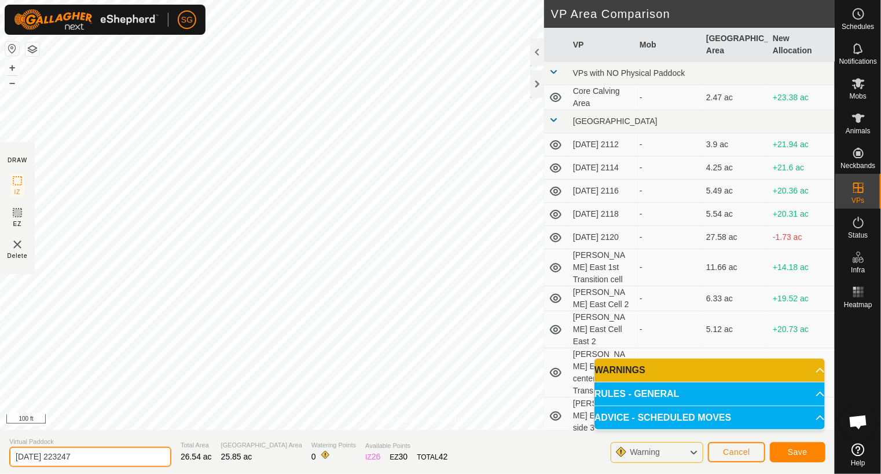
click at [126, 455] on input "2025-08-29 223247" at bounding box center [90, 456] width 162 height 20
type input "2"
type input "Twin Lakes central transition"
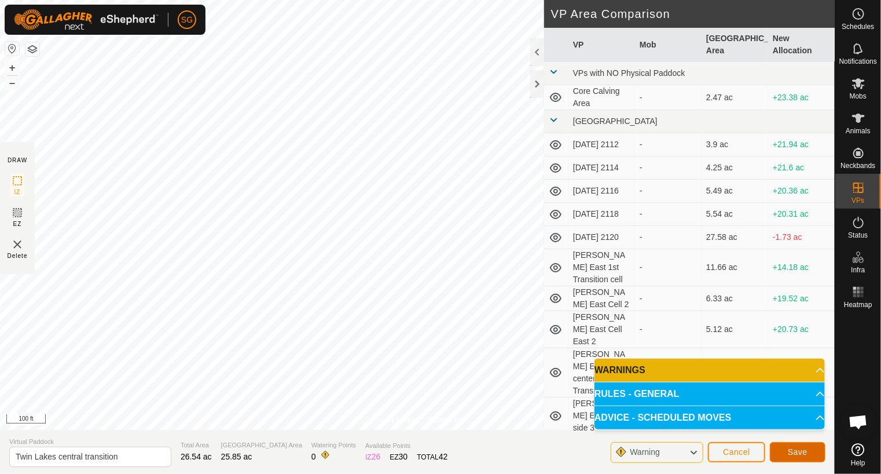
click at [810, 452] on button "Save" at bounding box center [798, 452] width 56 height 20
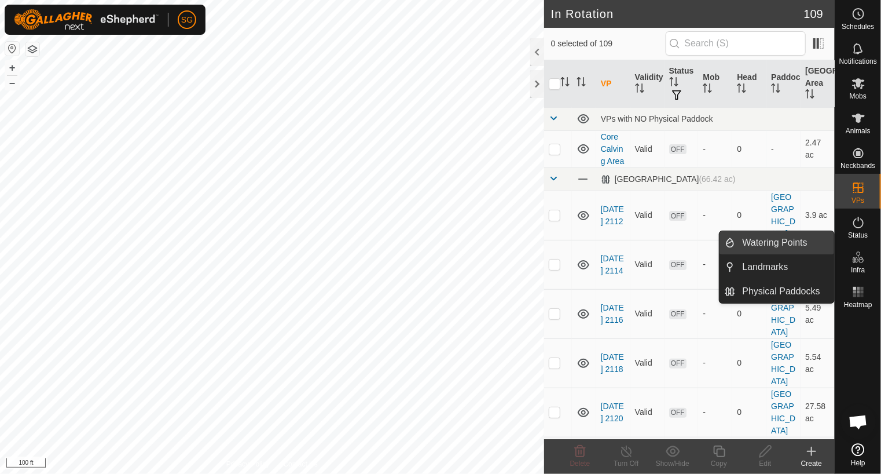
drag, startPoint x: 801, startPoint y: 247, endPoint x: 786, endPoint y: 248, distance: 15.7
click at [801, 247] on link "Watering Points" at bounding box center [785, 242] width 99 height 23
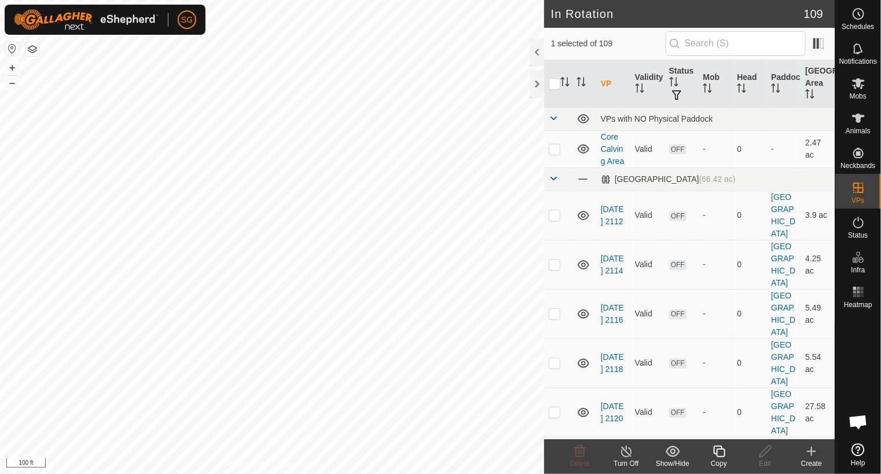
click at [809, 449] on icon at bounding box center [812, 451] width 14 height 14
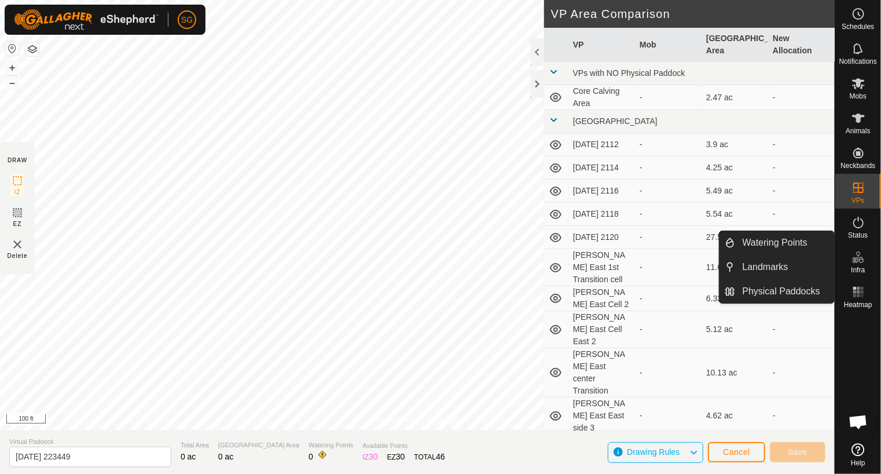
click at [858, 254] on icon at bounding box center [859, 257] width 14 height 14
click at [753, 245] on link "Watering Points" at bounding box center [785, 242] width 99 height 23
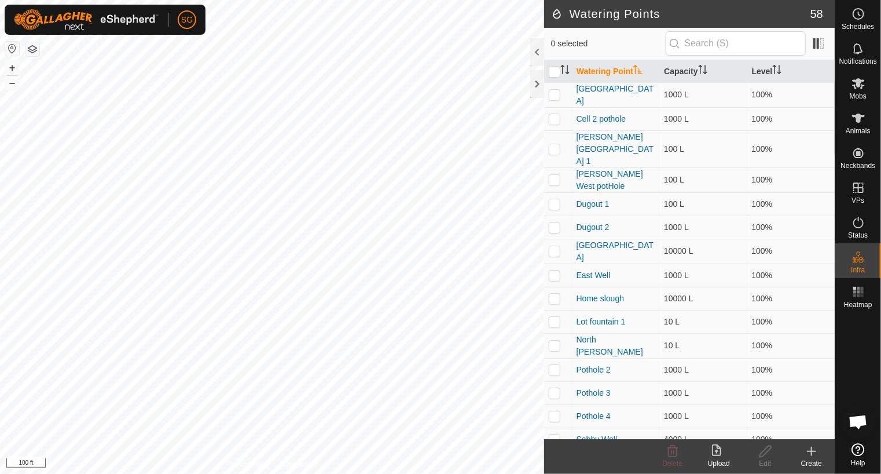
click at [812, 456] on icon at bounding box center [812, 451] width 14 height 14
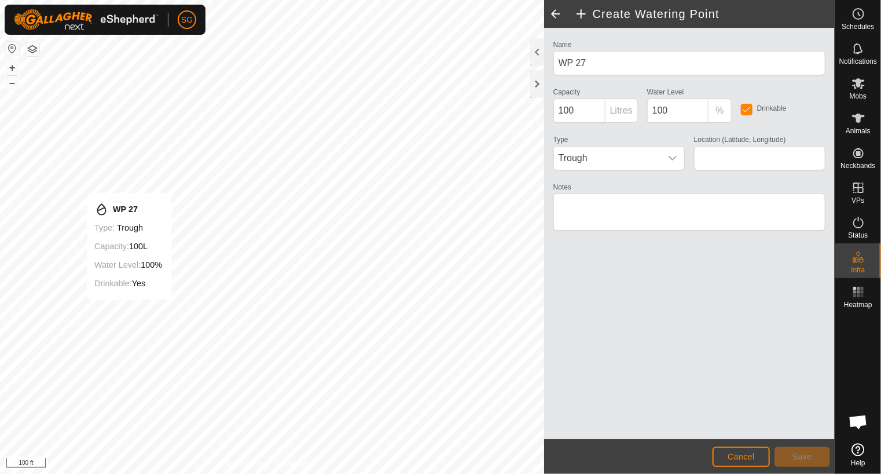
type input "48.698259, -99.912603"
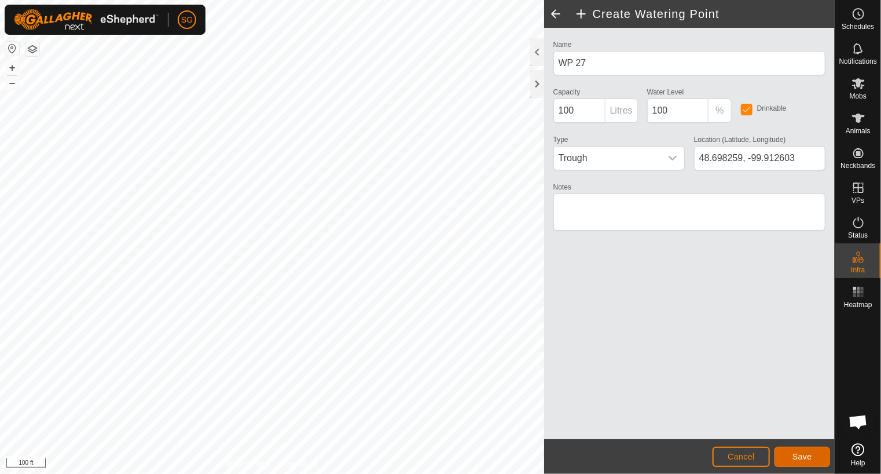
click at [805, 461] on button "Save" at bounding box center [803, 456] width 56 height 20
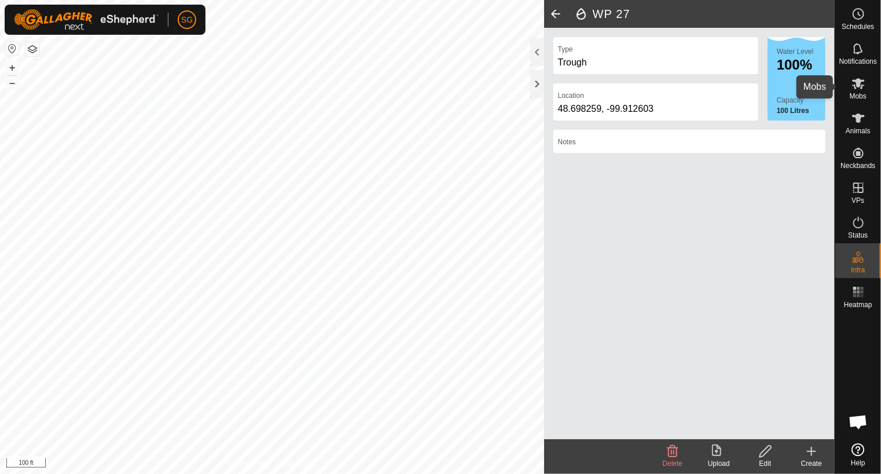
click at [857, 77] on icon at bounding box center [859, 83] width 14 height 14
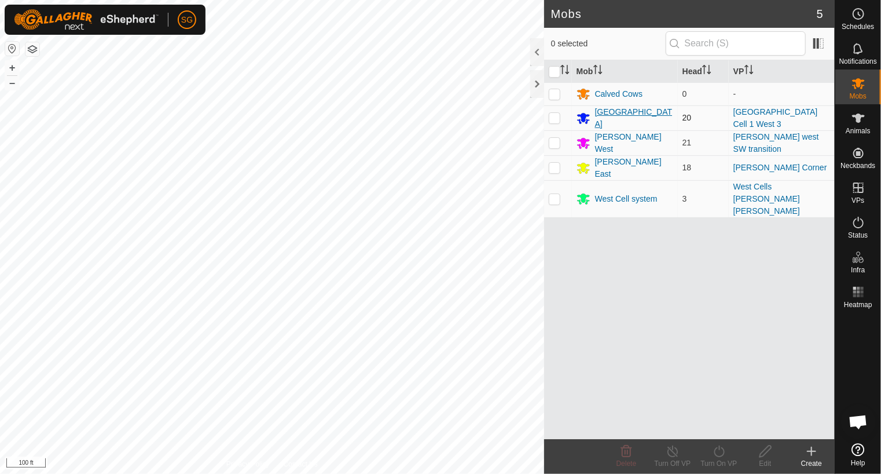
click at [625, 112] on div "[GEOGRAPHIC_DATA]" at bounding box center [634, 118] width 78 height 24
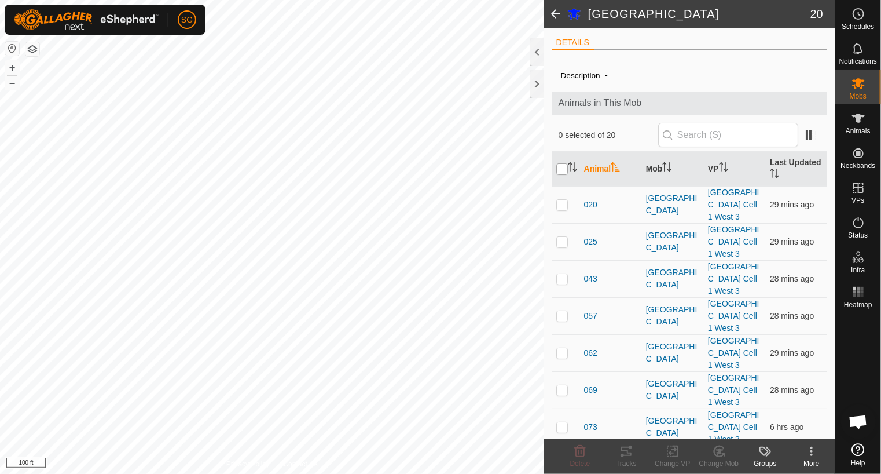
click at [567, 172] on input "checkbox" at bounding box center [562, 169] width 12 height 12
checkbox input "true"
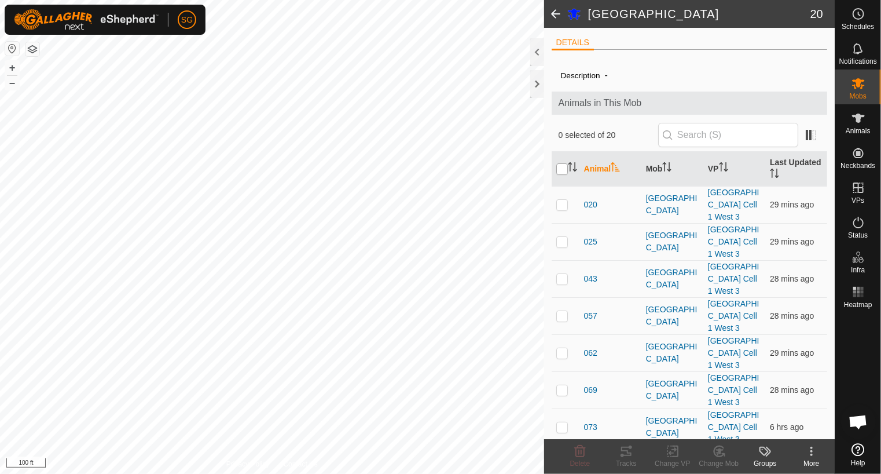
checkbox input "true"
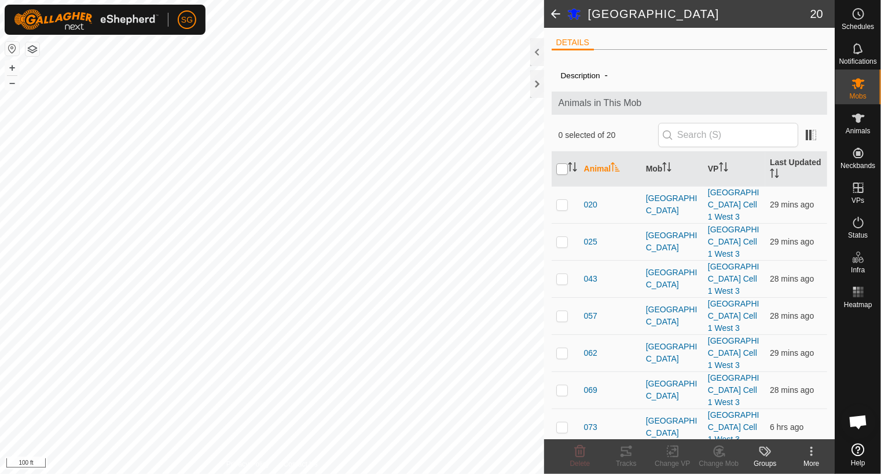
checkbox input "true"
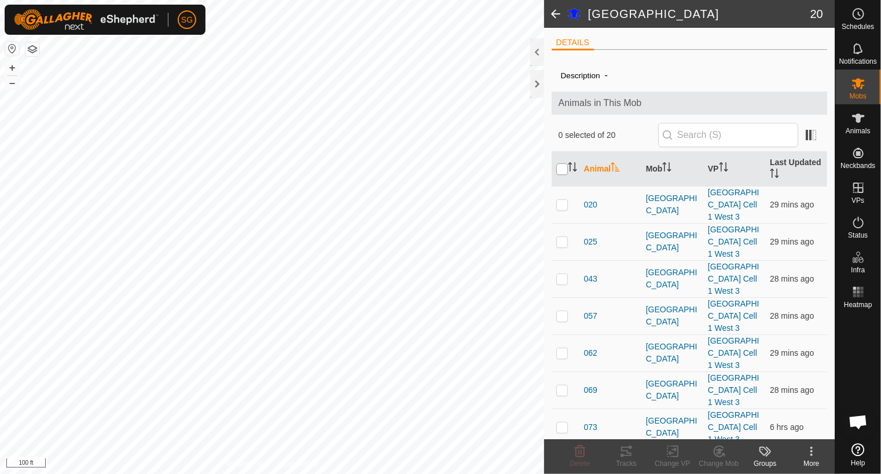
checkbox input "true"
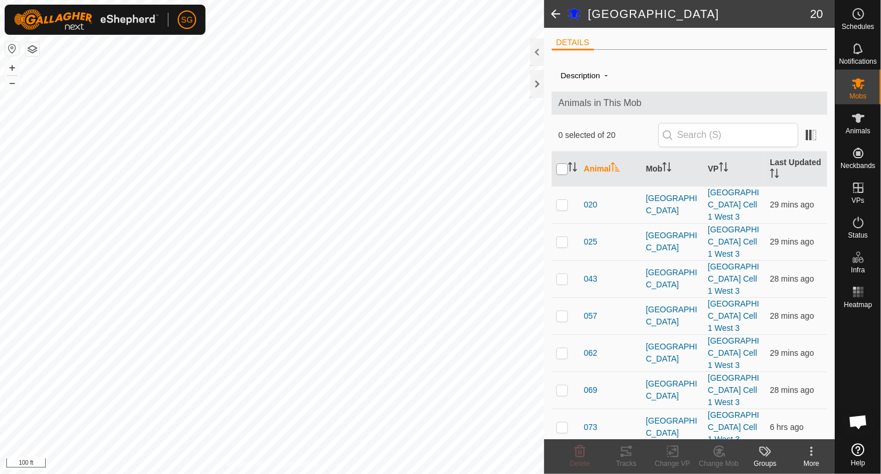
checkbox input "true"
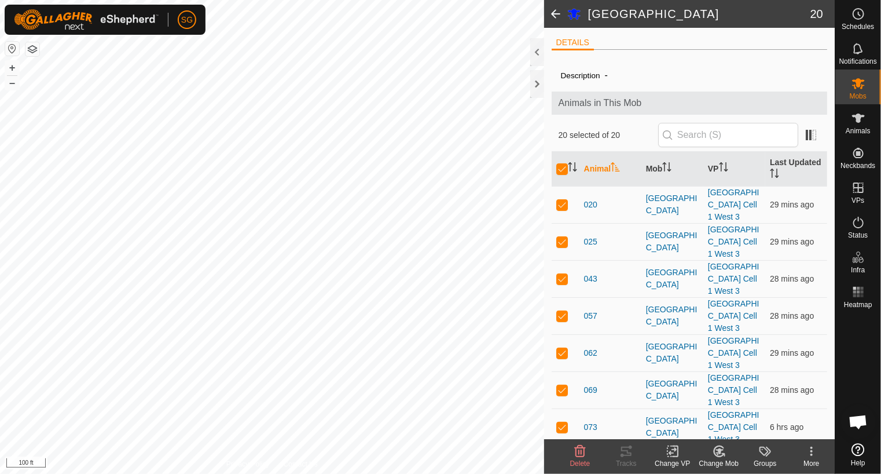
click at [669, 454] on icon at bounding box center [673, 451] width 14 height 14
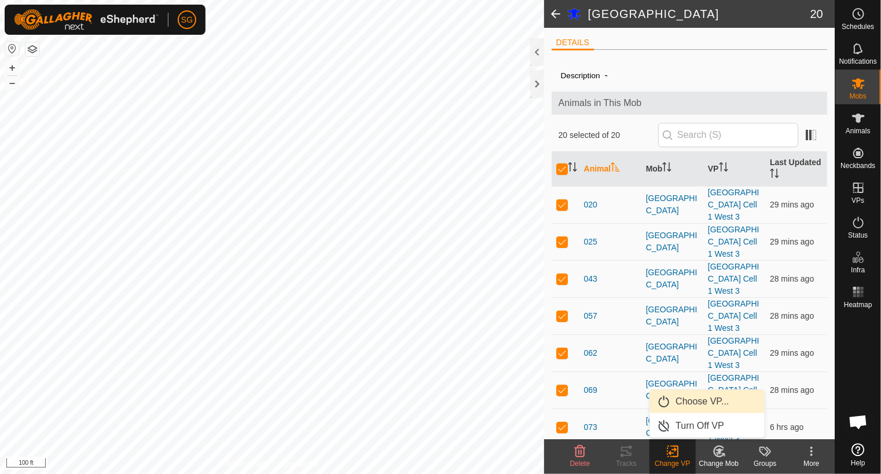
click at [682, 403] on link "Choose VP..." at bounding box center [707, 401] width 115 height 23
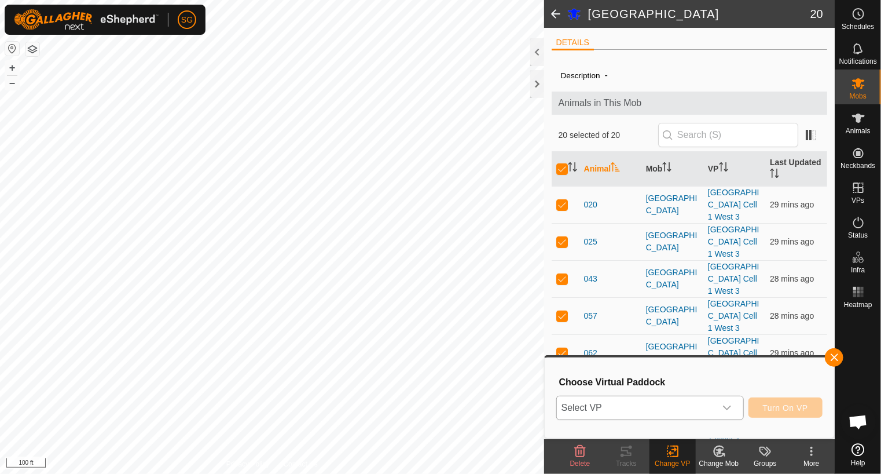
click at [623, 409] on span "Select VP" at bounding box center [636, 407] width 159 height 23
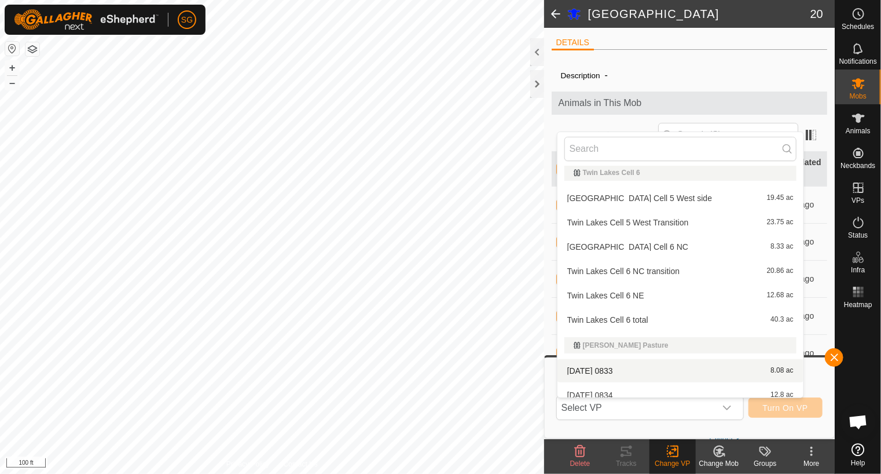
scroll to position [2875, 0]
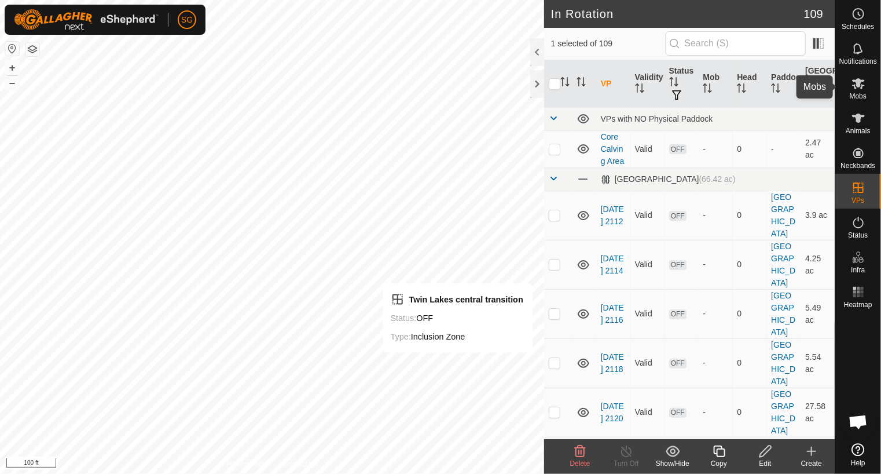
click at [857, 87] on icon at bounding box center [859, 83] width 14 height 14
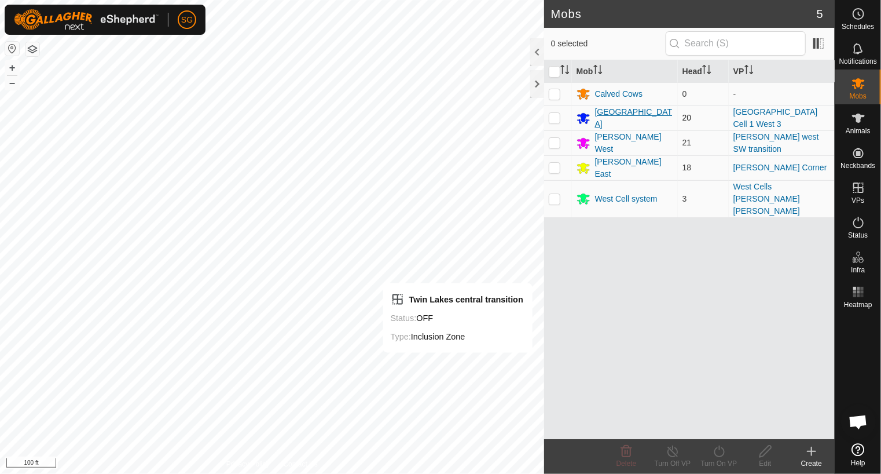
click at [598, 118] on div "[GEOGRAPHIC_DATA]" at bounding box center [634, 118] width 78 height 24
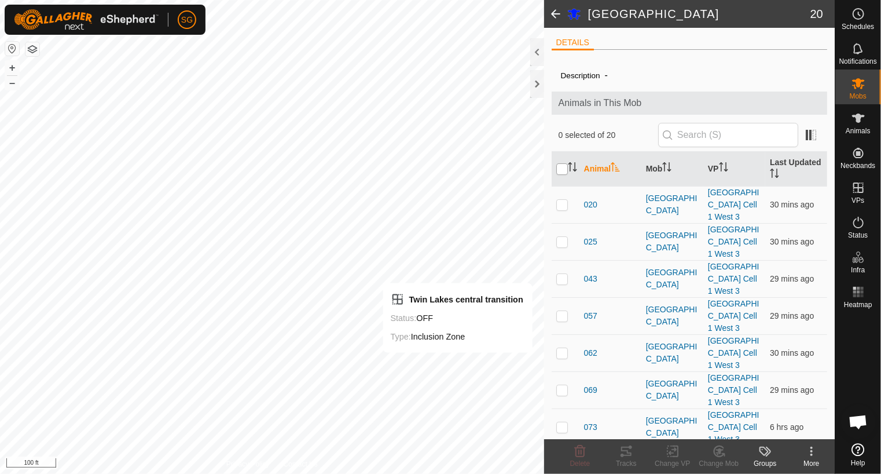
click at [564, 172] on input "checkbox" at bounding box center [562, 169] width 12 height 12
checkbox input "true"
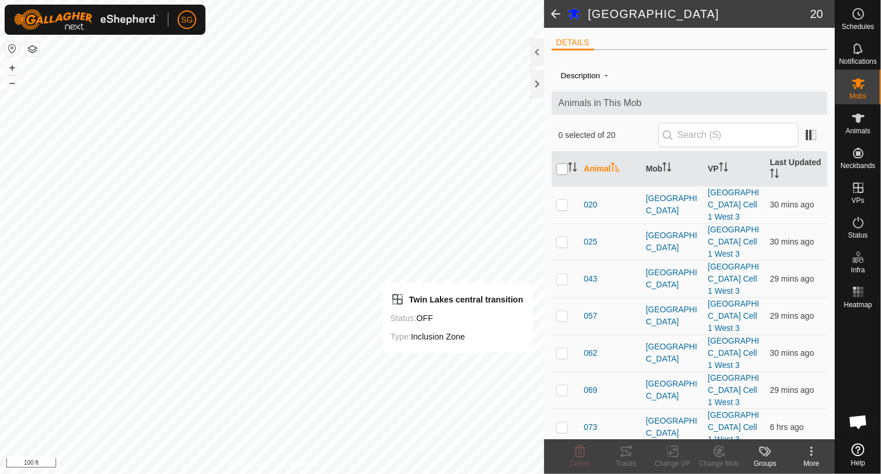
checkbox input "true"
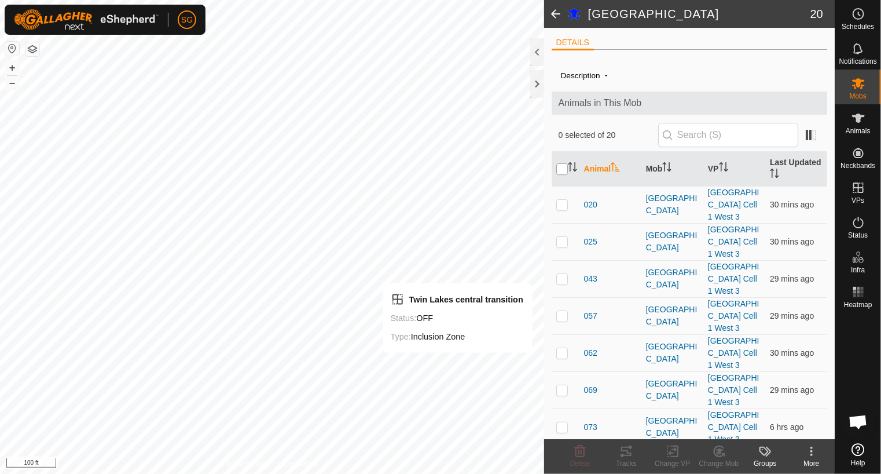
checkbox input "true"
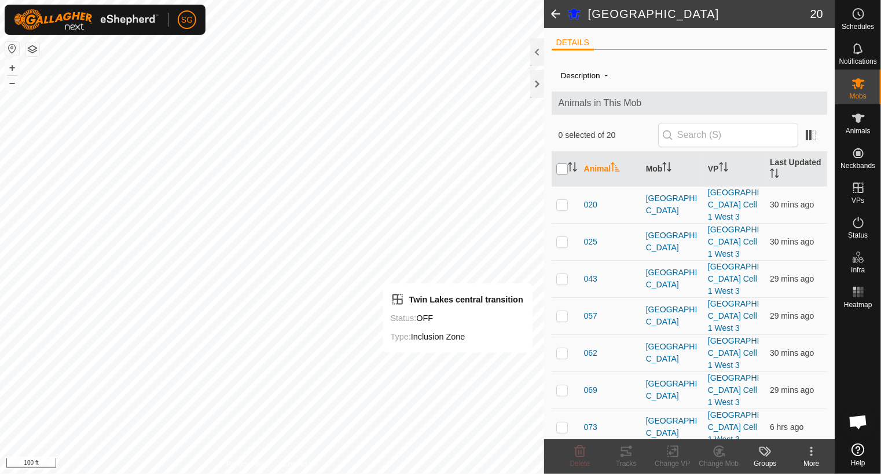
checkbox input "true"
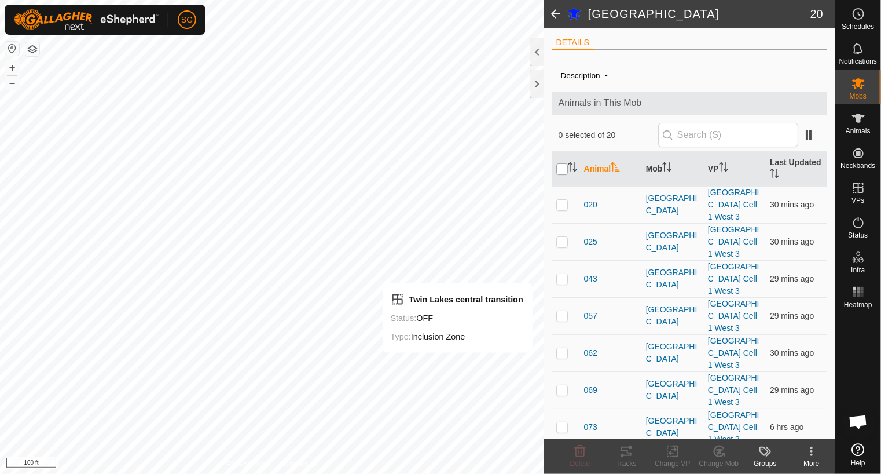
checkbox input "true"
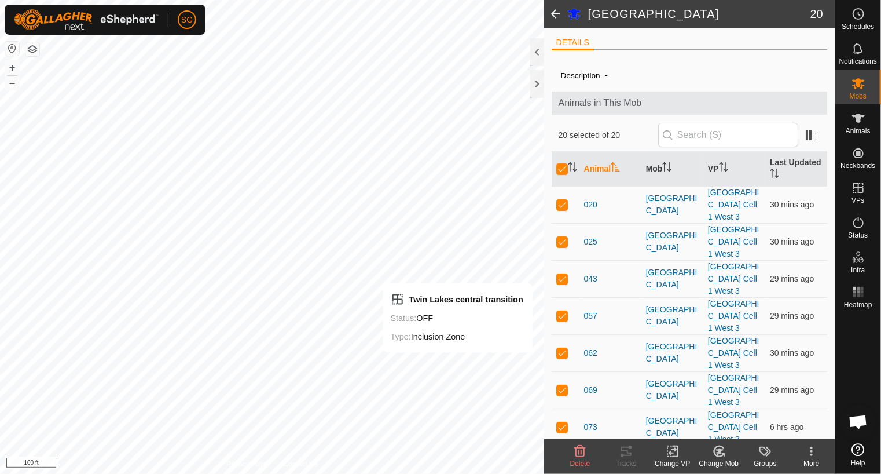
click at [671, 454] on icon at bounding box center [673, 451] width 14 height 14
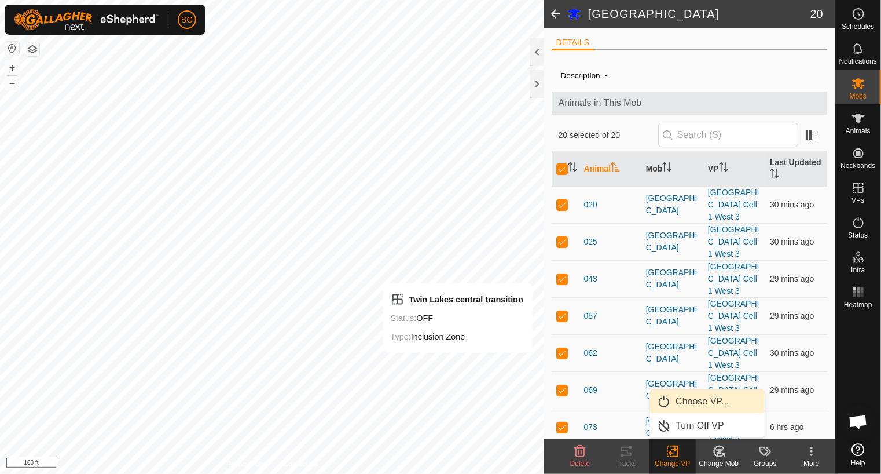
click at [678, 399] on link "Choose VP..." at bounding box center [707, 401] width 115 height 23
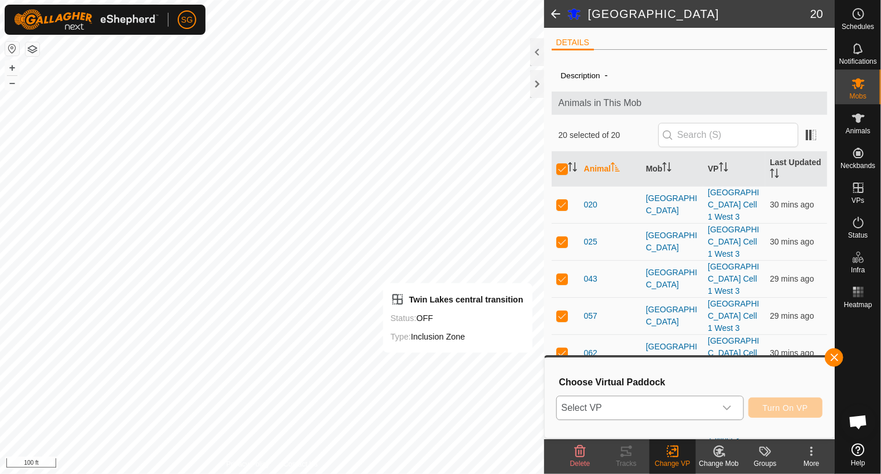
click at [727, 408] on icon "dropdown trigger" at bounding box center [727, 407] width 8 height 5
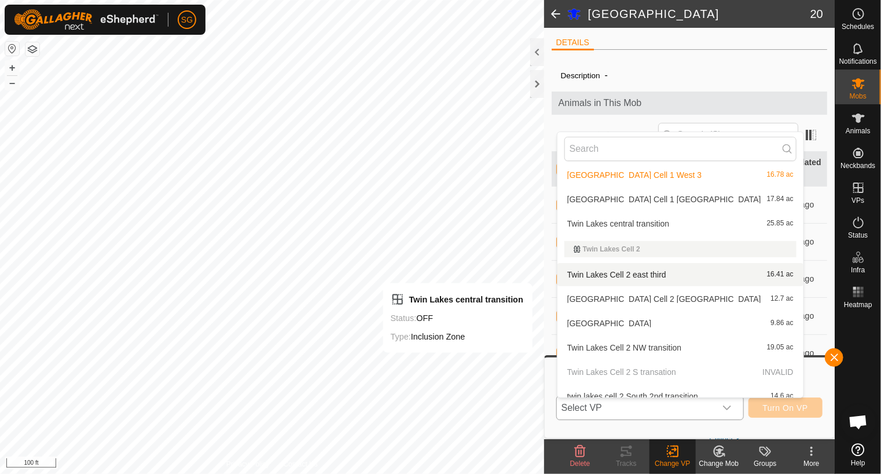
scroll to position [1983, 0]
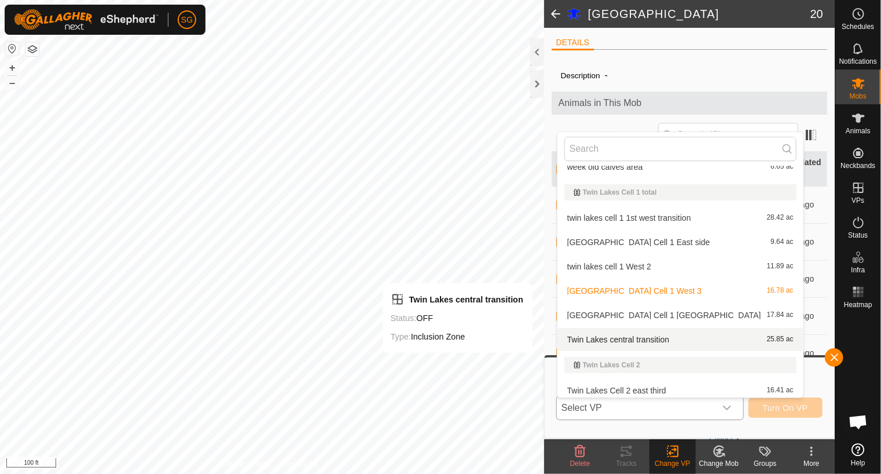
click at [644, 337] on li "Twin Lakes central transition 25.85 ac" at bounding box center [680, 339] width 246 height 23
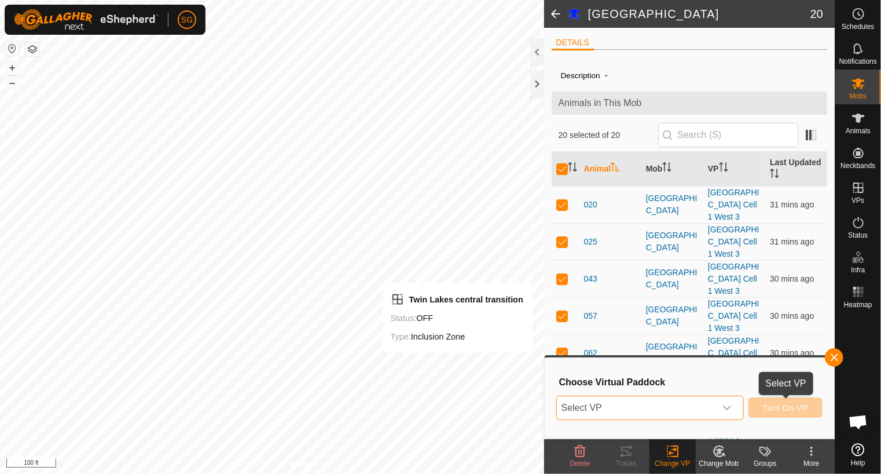
click at [765, 407] on span "Turn On VP" at bounding box center [785, 407] width 45 height 9
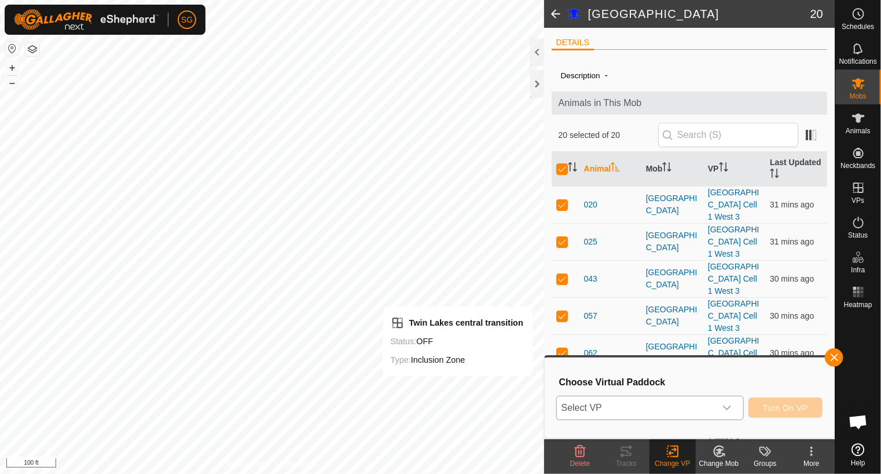
click at [726, 408] on icon "dropdown trigger" at bounding box center [727, 407] width 8 height 5
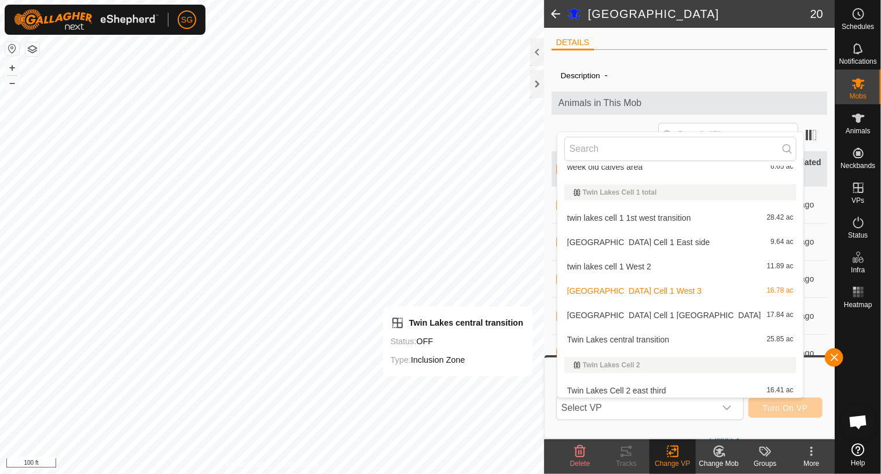
click at [655, 334] on li "Twin Lakes central transition 25.85 ac" at bounding box center [680, 339] width 246 height 23
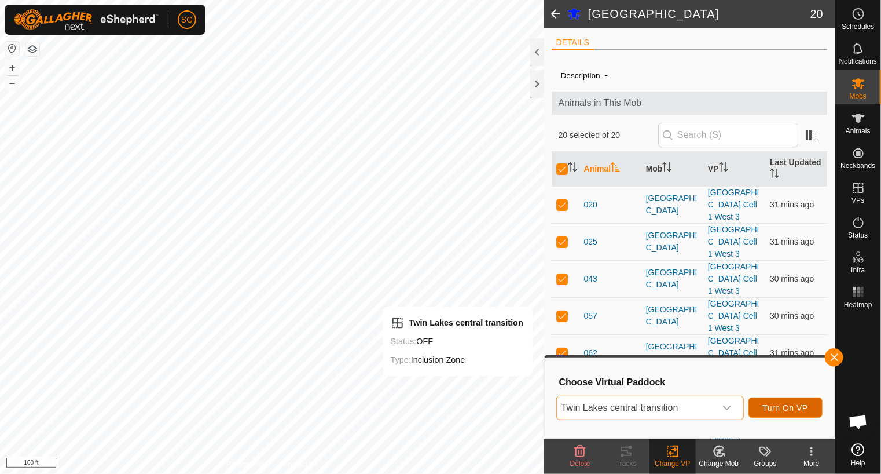
click at [762, 405] on button "Turn On VP" at bounding box center [785, 407] width 74 height 20
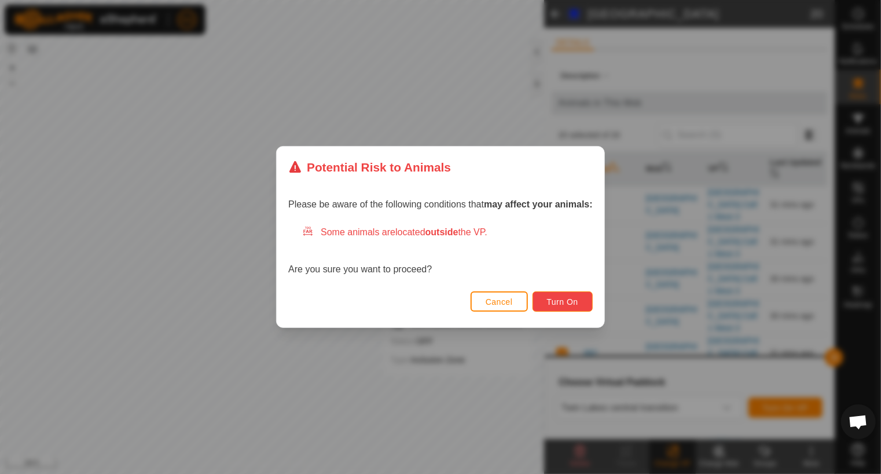
click at [572, 304] on span "Turn On" at bounding box center [562, 301] width 31 height 9
